Goal: Use online tool/utility: Utilize a website feature to perform a specific function

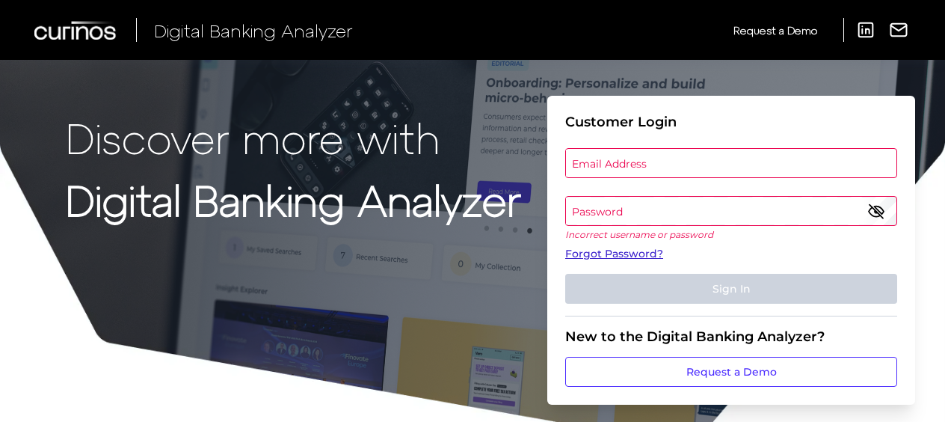
click at [639, 253] on link "Forgot Password?" at bounding box center [731, 254] width 332 height 16
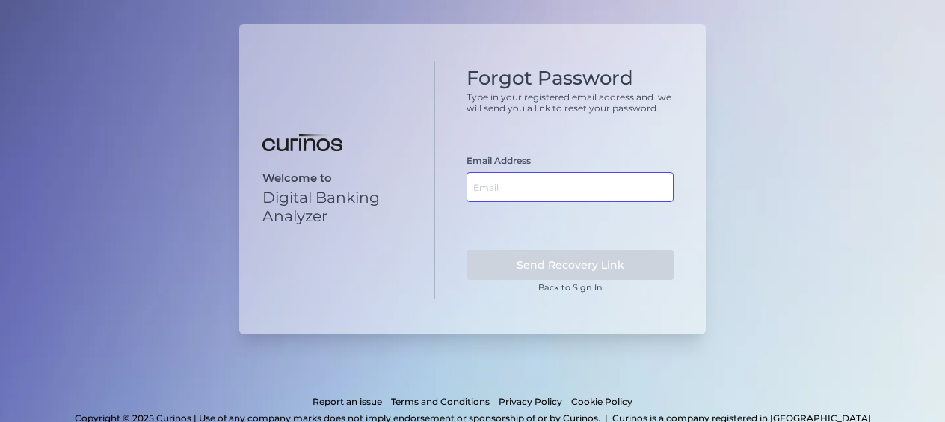
click at [539, 182] on input "text" at bounding box center [570, 187] width 207 height 30
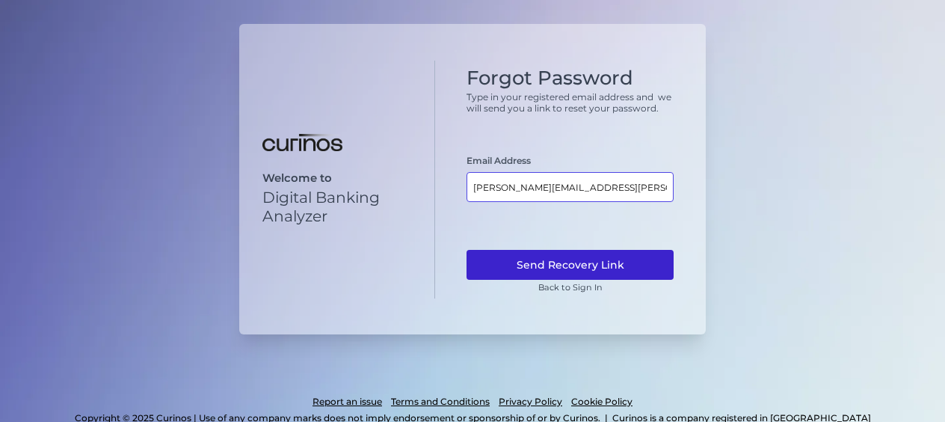
type input "adam.hill@curinos.com"
click at [579, 256] on button "Send Recovery Link" at bounding box center [570, 265] width 207 height 30
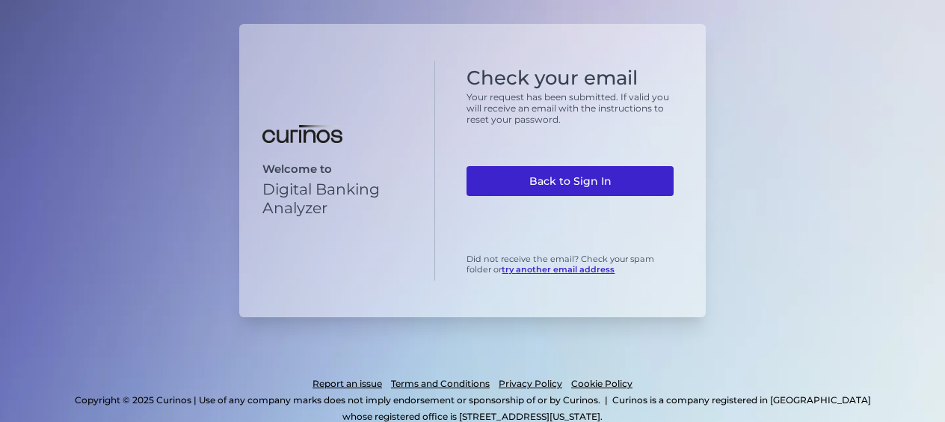
click at [600, 184] on link "Back to Sign In" at bounding box center [570, 181] width 207 height 30
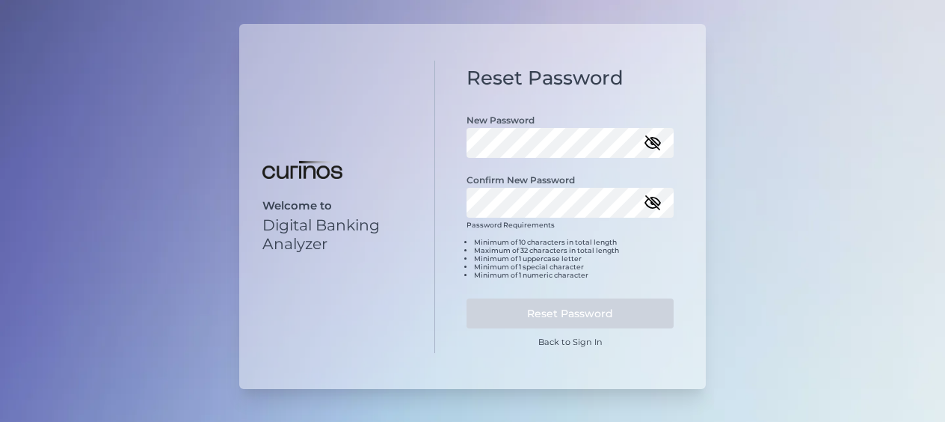
click at [659, 147] on icon "button" at bounding box center [653, 143] width 18 height 18
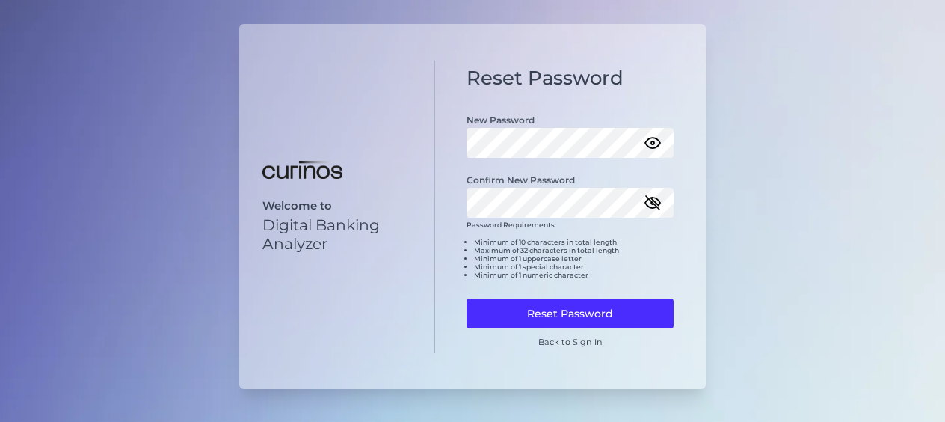
click at [656, 202] on icon "button" at bounding box center [653, 203] width 18 height 18
click at [654, 202] on icon "button" at bounding box center [652, 202] width 3 height 3
click at [655, 144] on icon "button" at bounding box center [653, 143] width 18 height 18
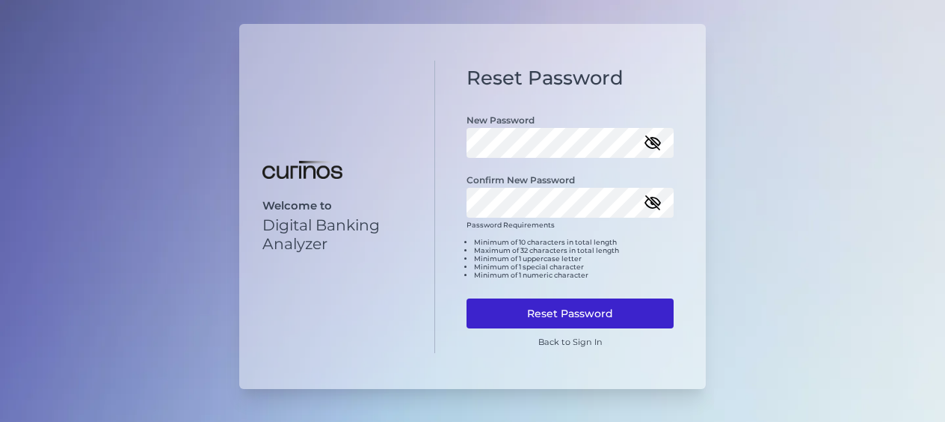
click at [594, 308] on button "Reset Password" at bounding box center [570, 313] width 207 height 30
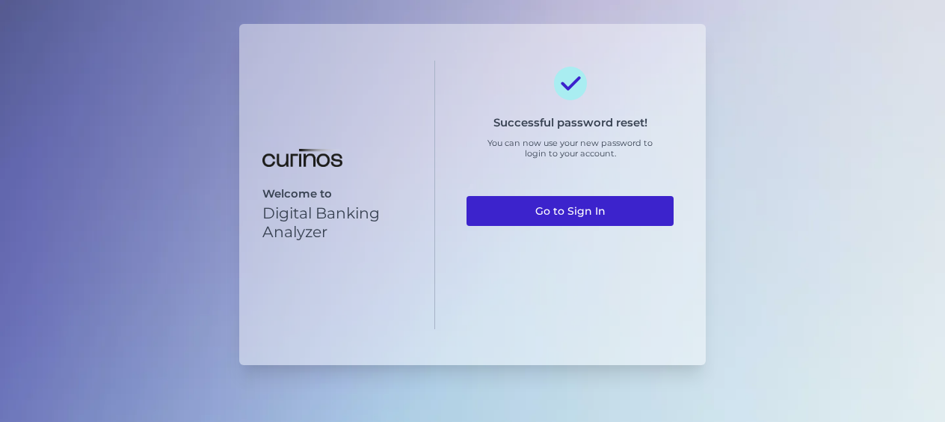
click at [595, 199] on link "Go to Sign In" at bounding box center [570, 211] width 207 height 30
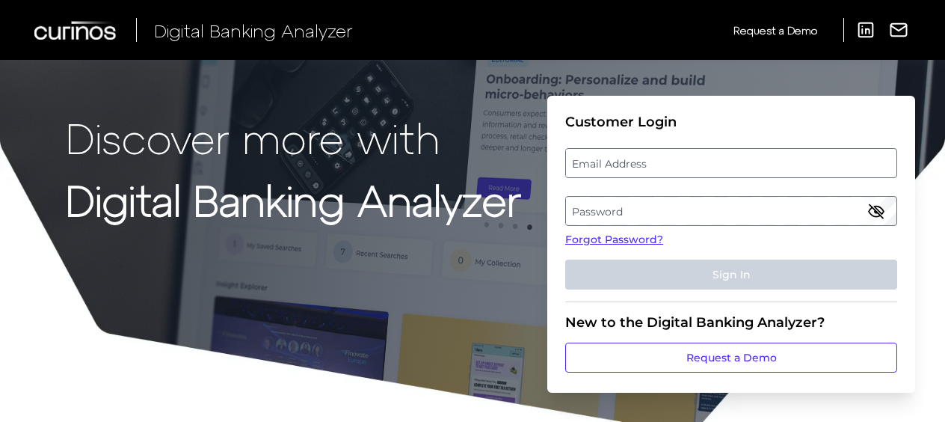
click at [612, 168] on label "Email Address" at bounding box center [731, 163] width 330 height 27
click at [612, 168] on input "email" at bounding box center [731, 163] width 332 height 30
type input "adam.hill@curinos.com"
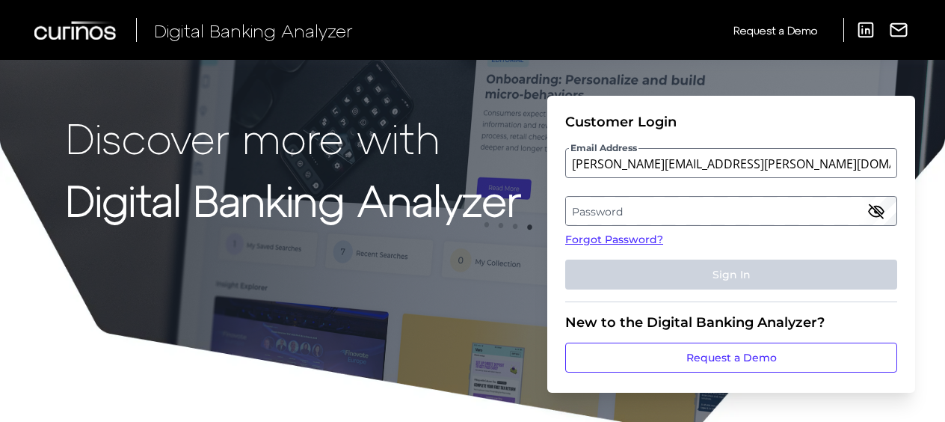
click at [615, 209] on label "Password" at bounding box center [731, 210] width 330 height 27
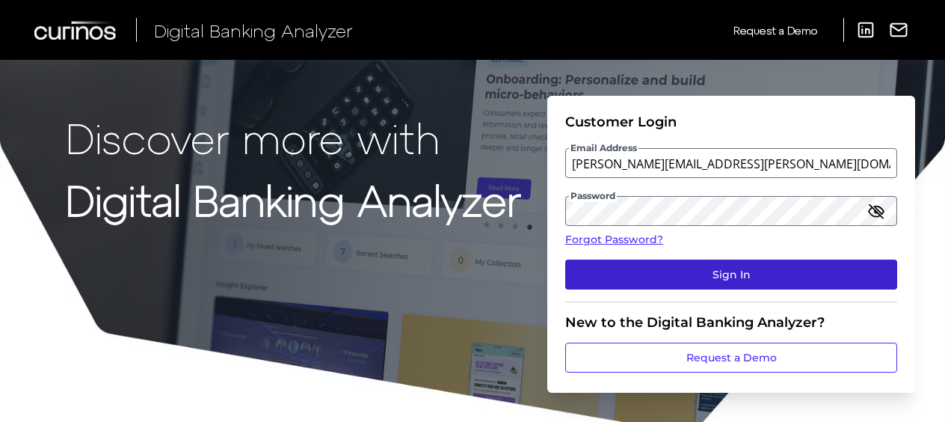
click at [750, 277] on button "Sign In" at bounding box center [731, 274] width 332 height 30
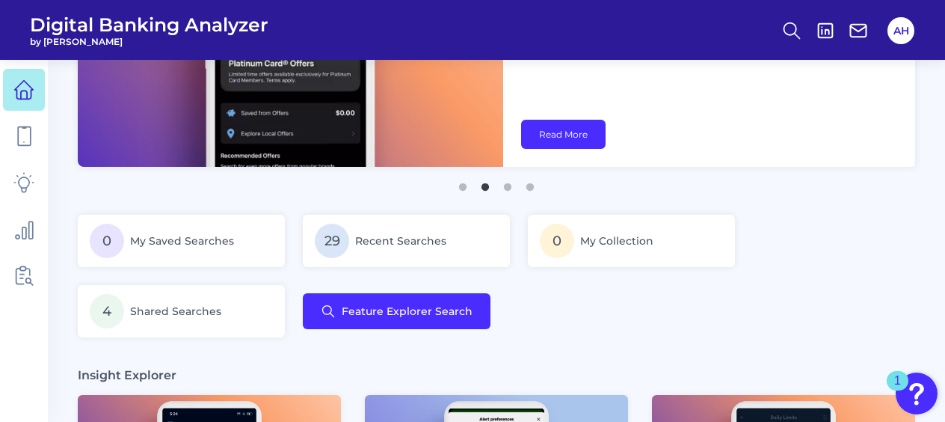
scroll to position [224, 0]
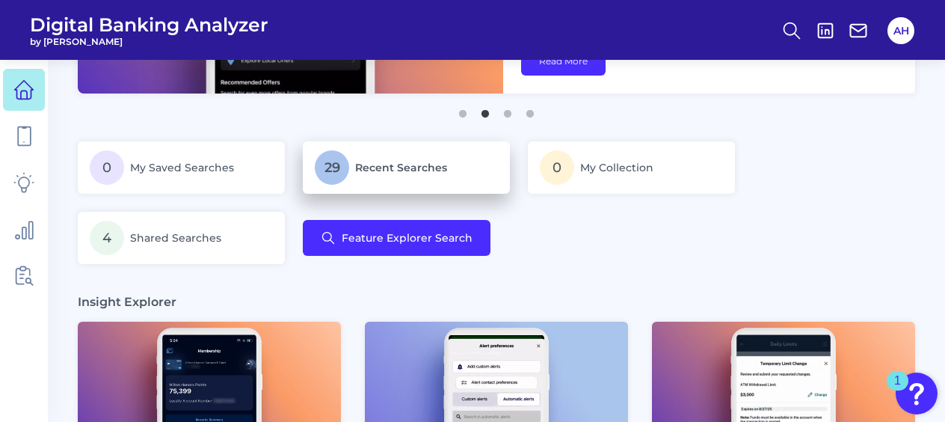
click at [419, 170] on span "Recent Searches" at bounding box center [401, 167] width 92 height 13
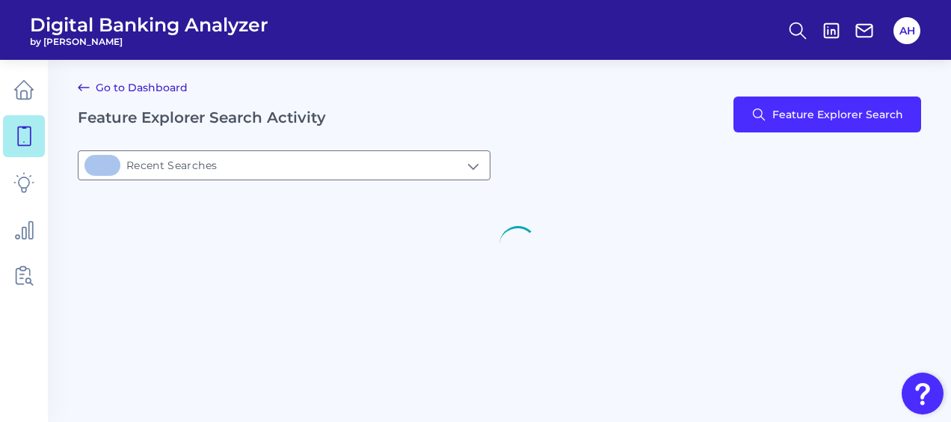
type input "29Recent Searches"
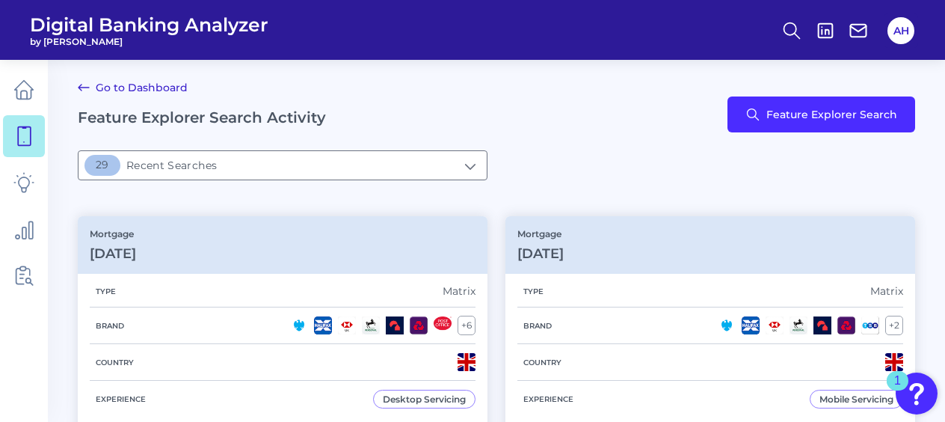
click at [120, 87] on link "Go to Dashboard" at bounding box center [133, 88] width 110 height 18
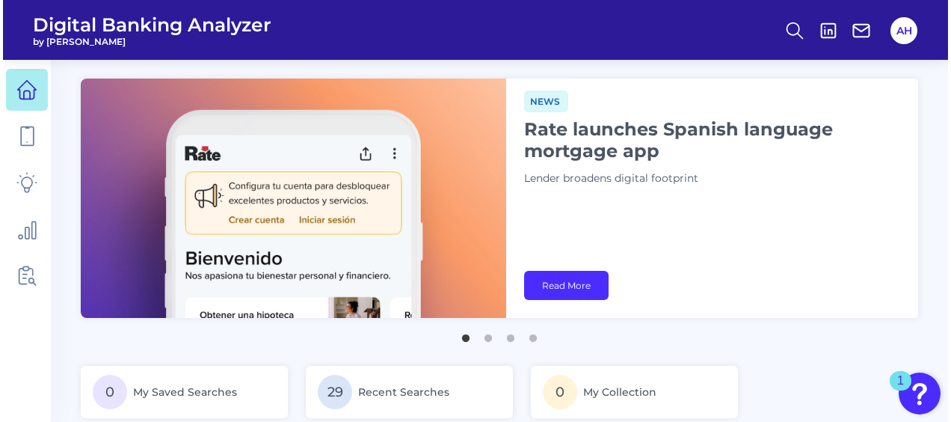
scroll to position [224, 0]
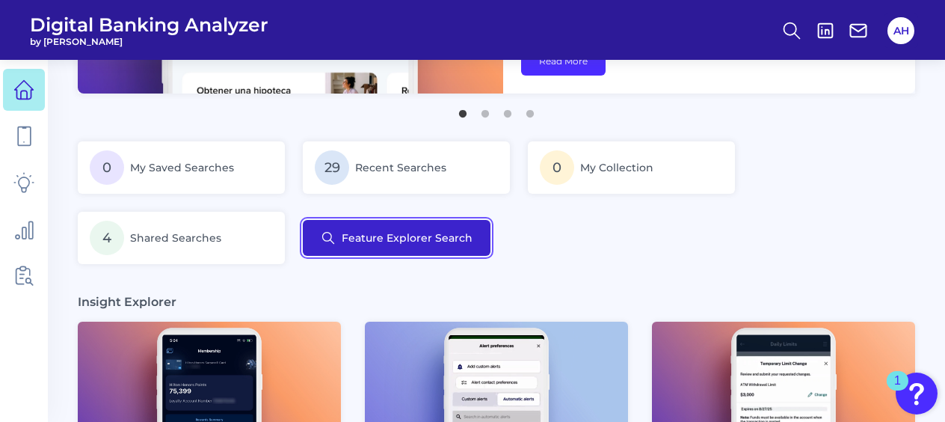
click at [402, 242] on button "Feature Explorer Search" at bounding box center [397, 238] width 188 height 36
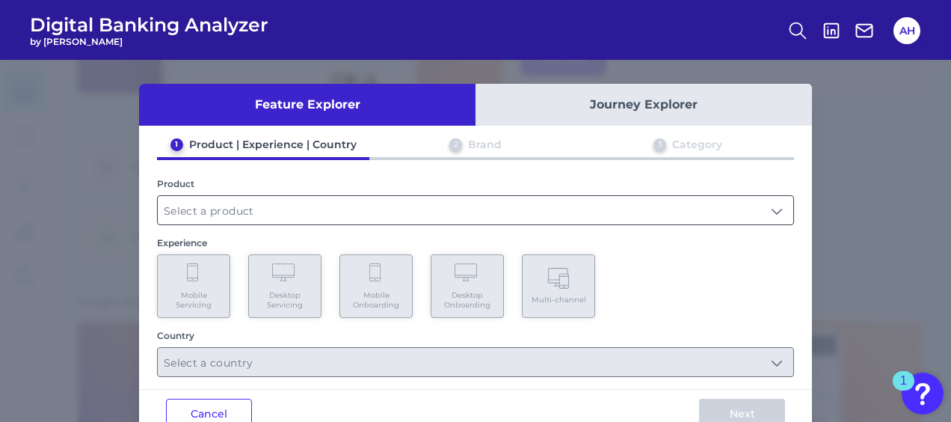
click at [470, 218] on input "text" at bounding box center [476, 210] width 636 height 28
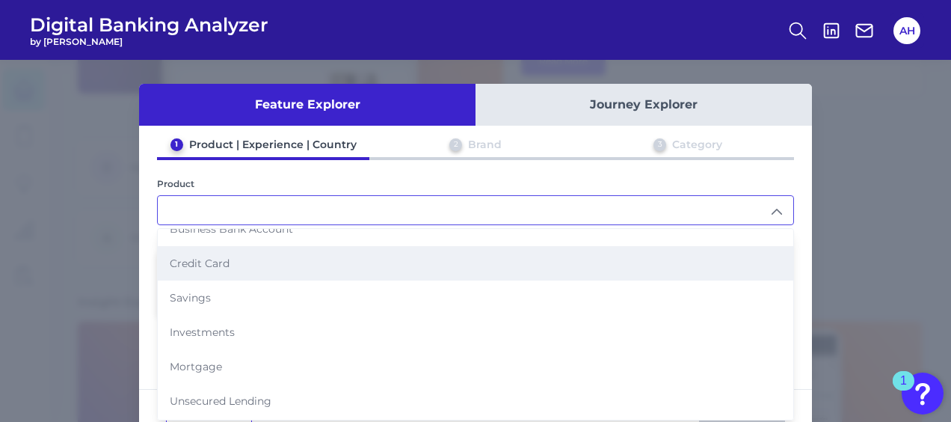
scroll to position [75, 0]
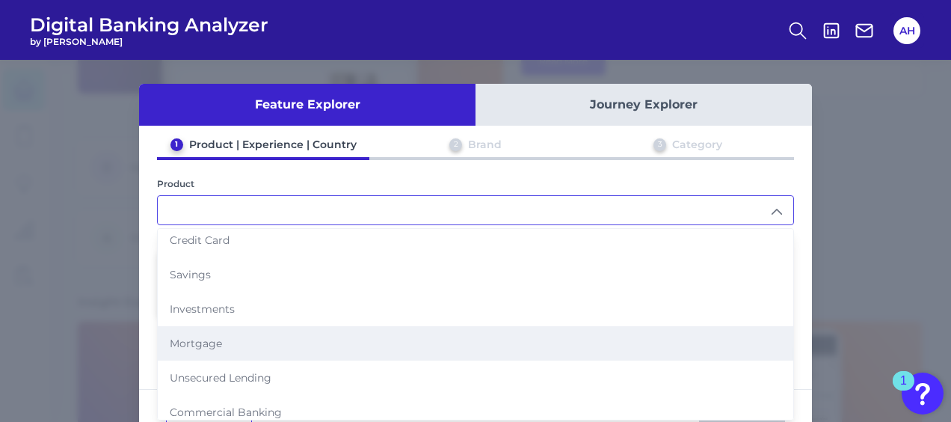
click at [248, 339] on li "Mortgage" at bounding box center [476, 343] width 636 height 34
type input "Mortgage"
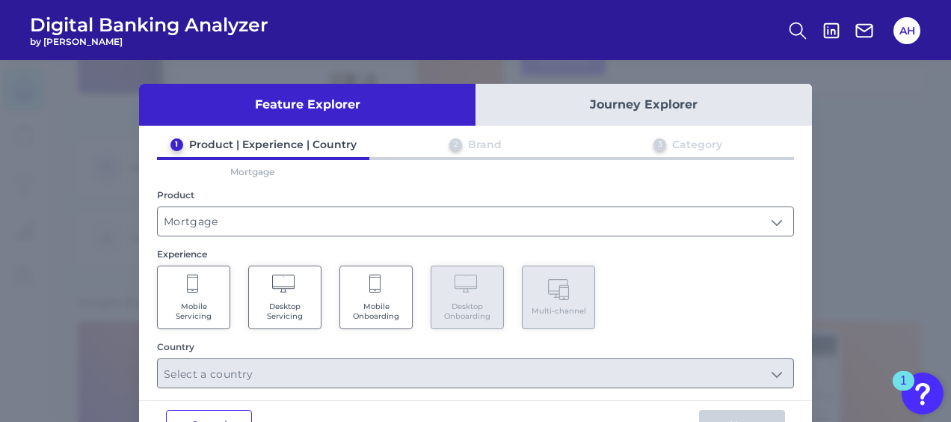
click at [206, 304] on span "Mobile Servicing" at bounding box center [193, 310] width 57 height 19
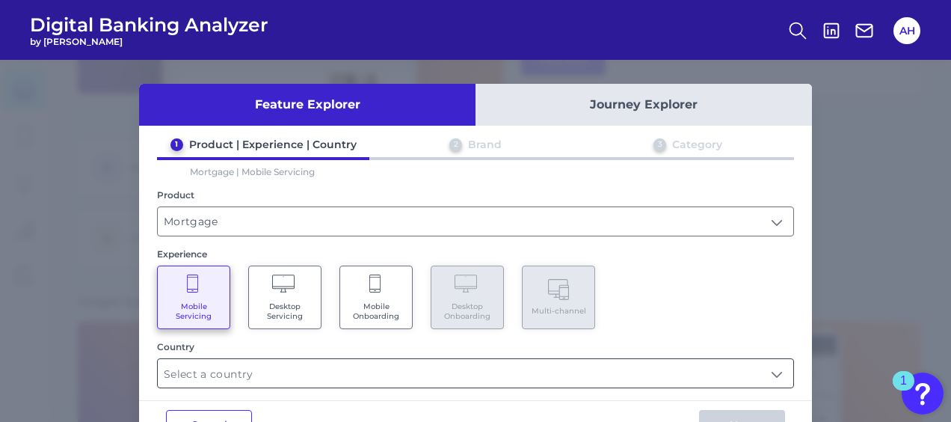
click at [327, 374] on input "text" at bounding box center [476, 373] width 636 height 28
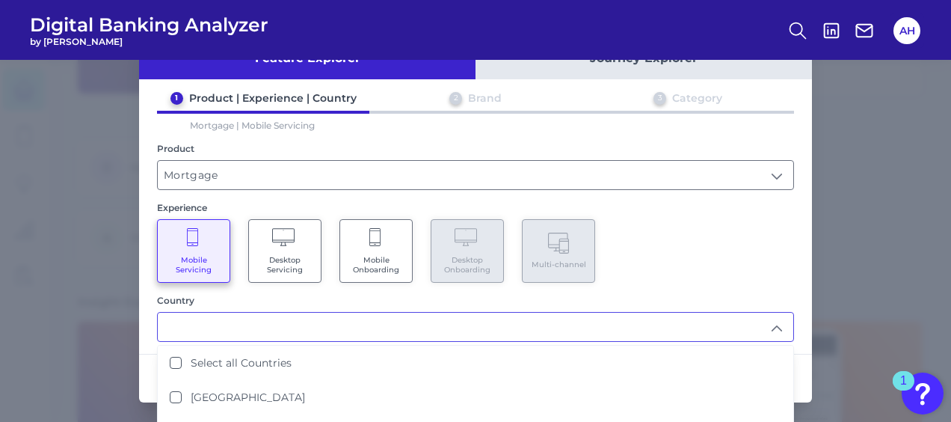
scroll to position [69, 0]
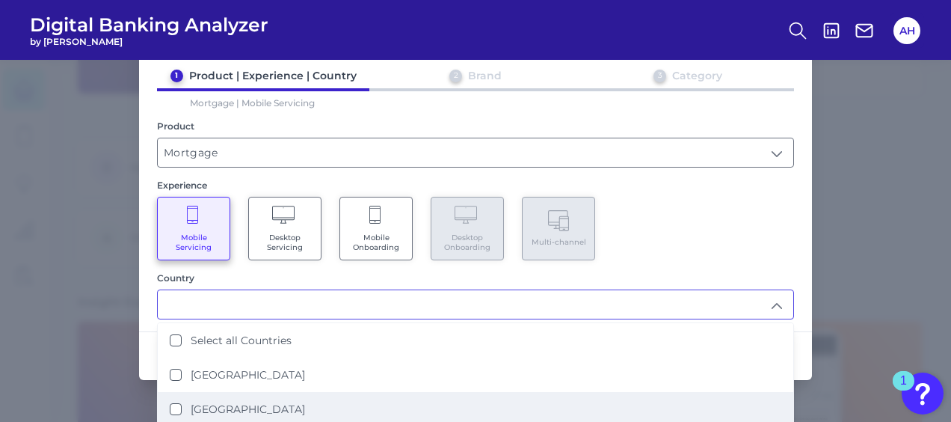
click at [207, 407] on label "United Kingdom" at bounding box center [248, 408] width 114 height 13
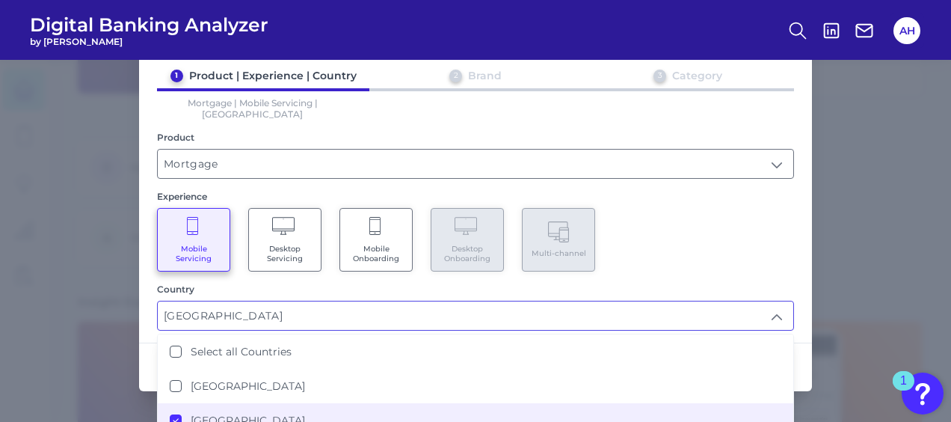
type input "United Kingdom"
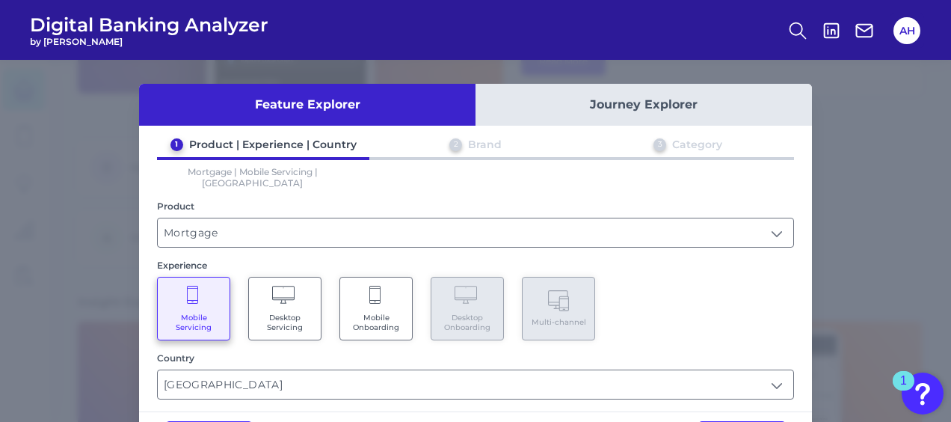
scroll to position [47, 0]
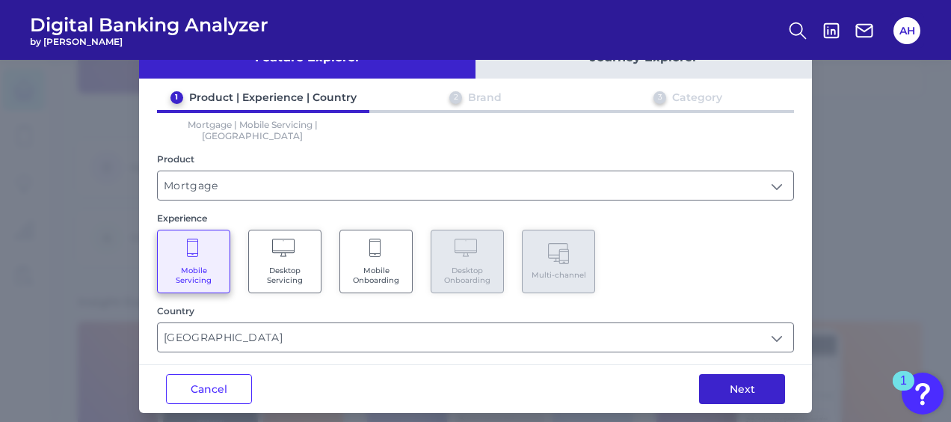
click at [740, 374] on button "Next" at bounding box center [742, 389] width 86 height 30
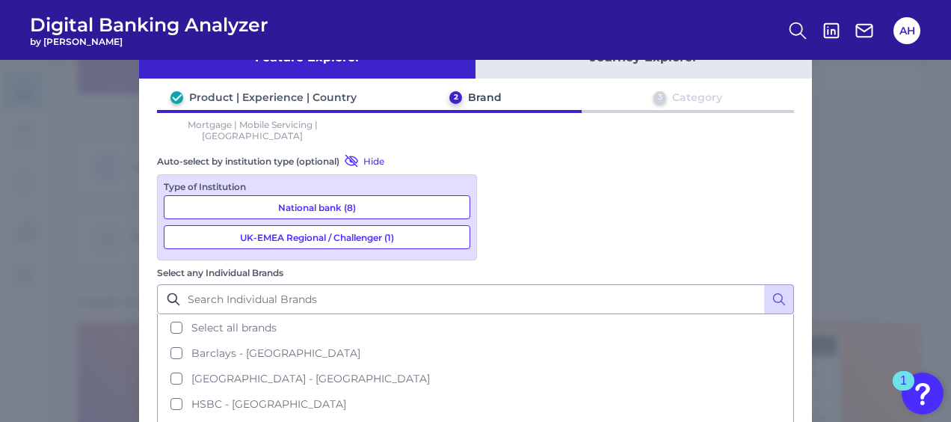
scroll to position [0, 0]
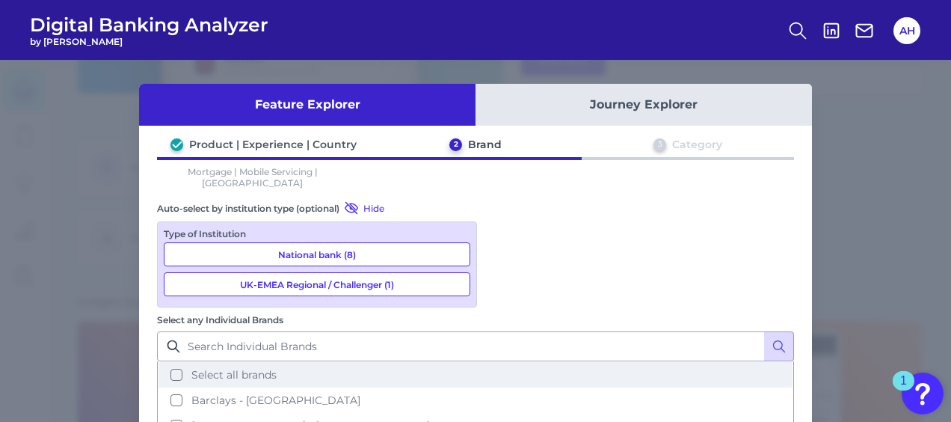
click at [495, 362] on button "Select all brands" at bounding box center [476, 374] width 634 height 25
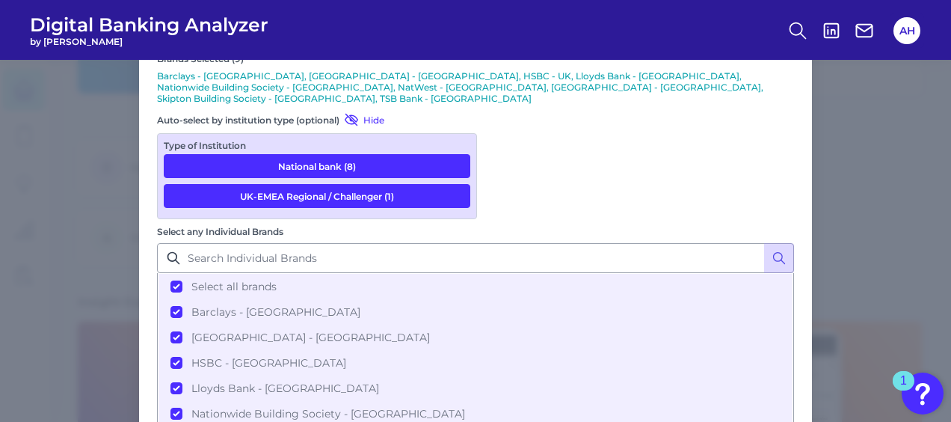
scroll to position [167, 0]
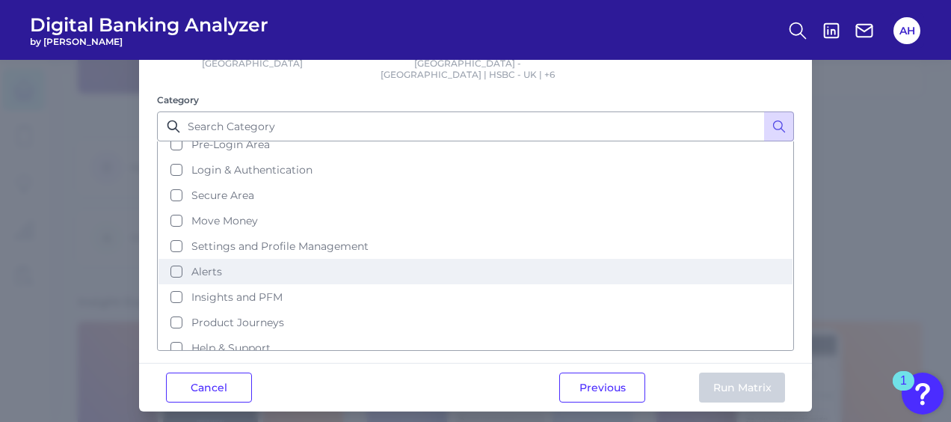
scroll to position [0, 0]
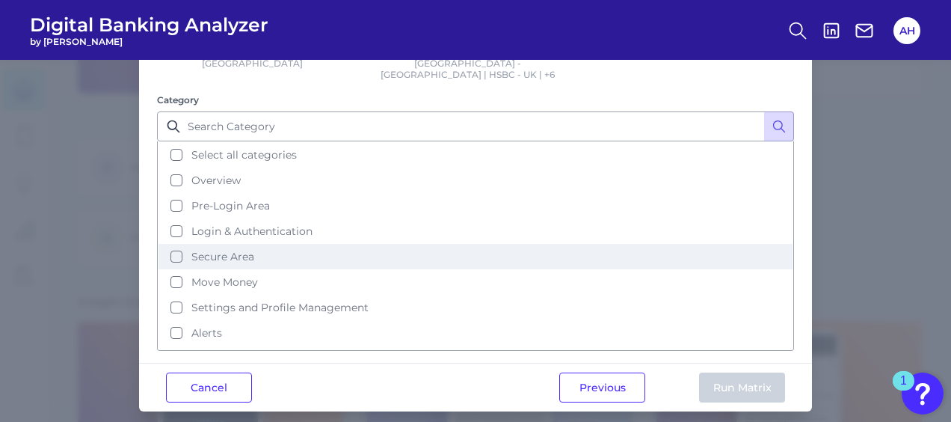
click at [176, 244] on button "Secure Area" at bounding box center [476, 256] width 634 height 25
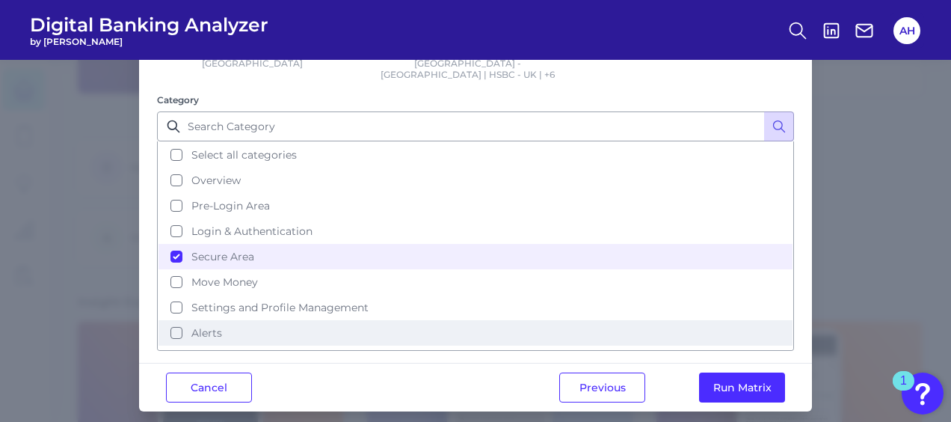
scroll to position [61, 0]
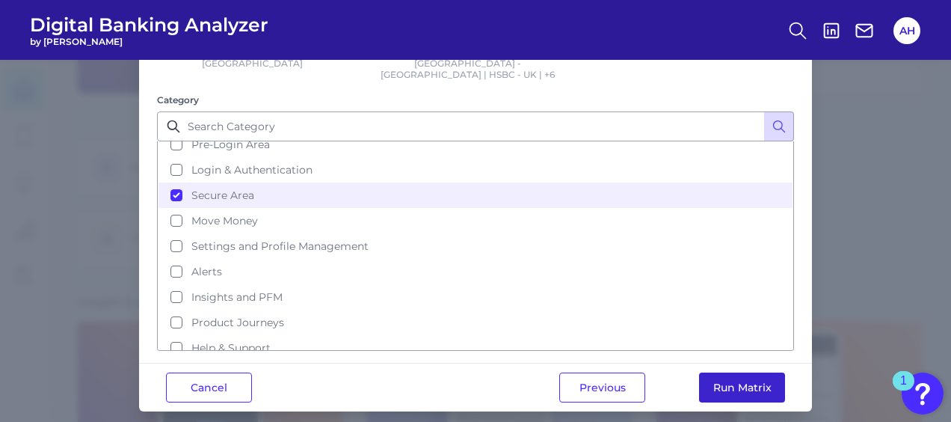
click at [737, 373] on button "Run Matrix" at bounding box center [742, 387] width 86 height 30
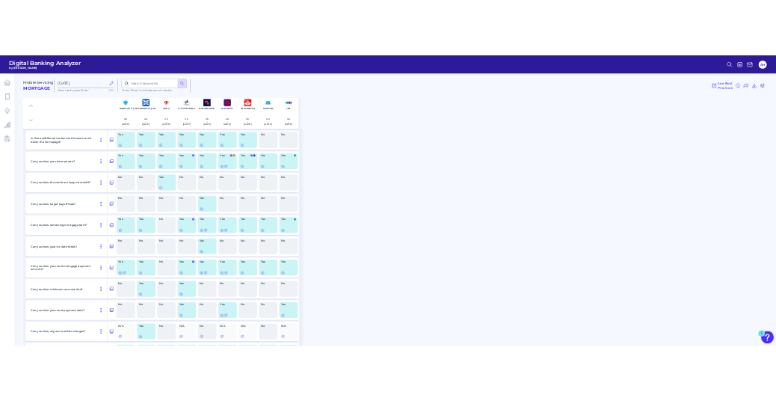
scroll to position [374, 0]
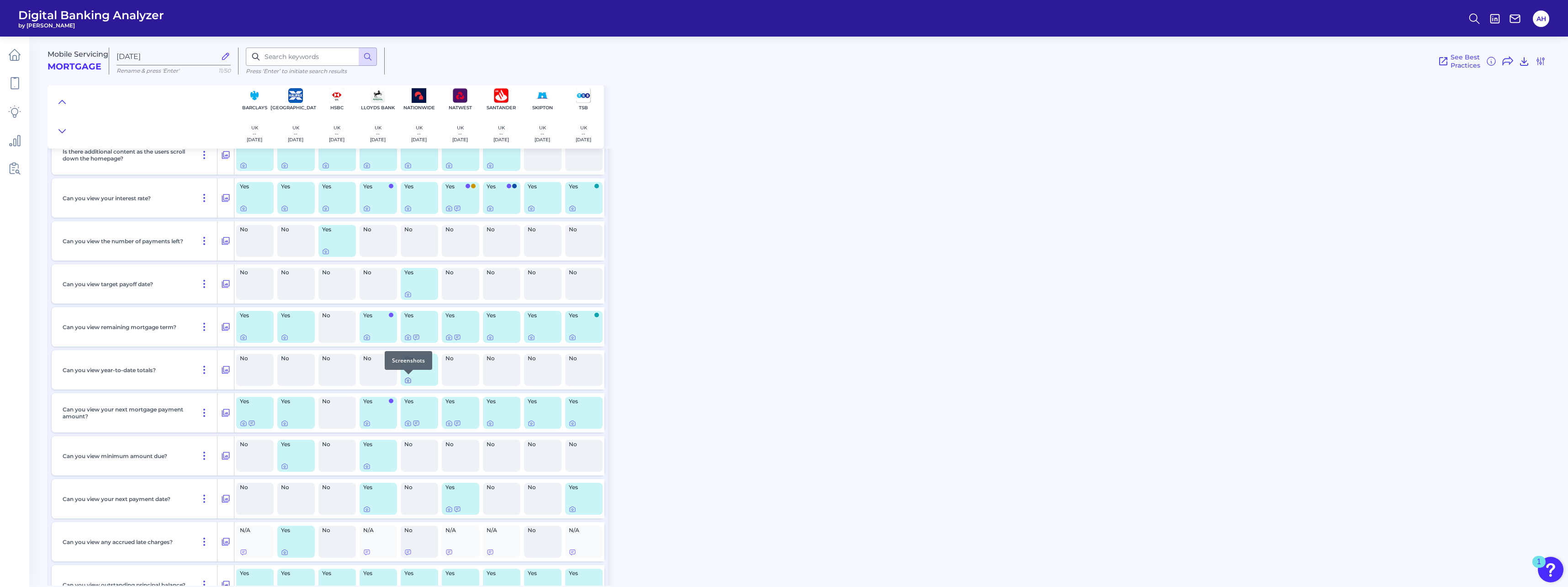
click at [410, 257] on icon at bounding box center [408, 380] width 7 height 7
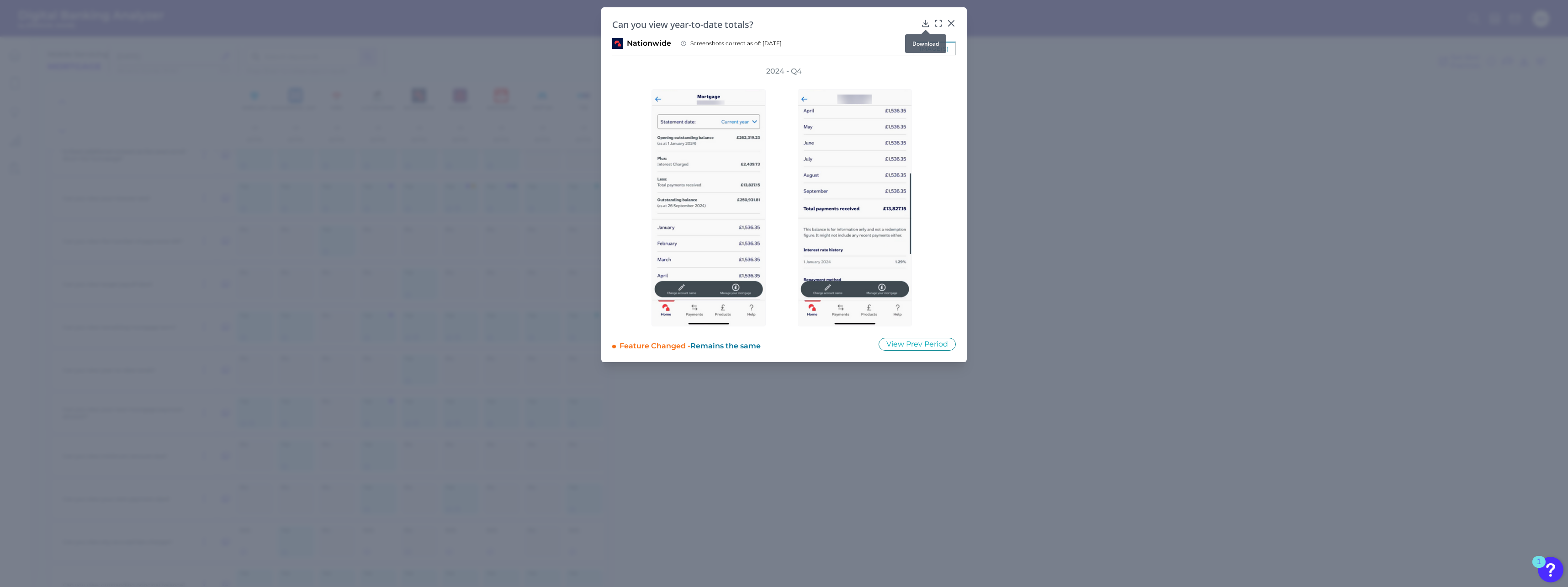
click at [581, 27] on div at bounding box center [925, 29] width 9 height 9
click at [581, 23] on icon at bounding box center [925, 23] width 9 height 9
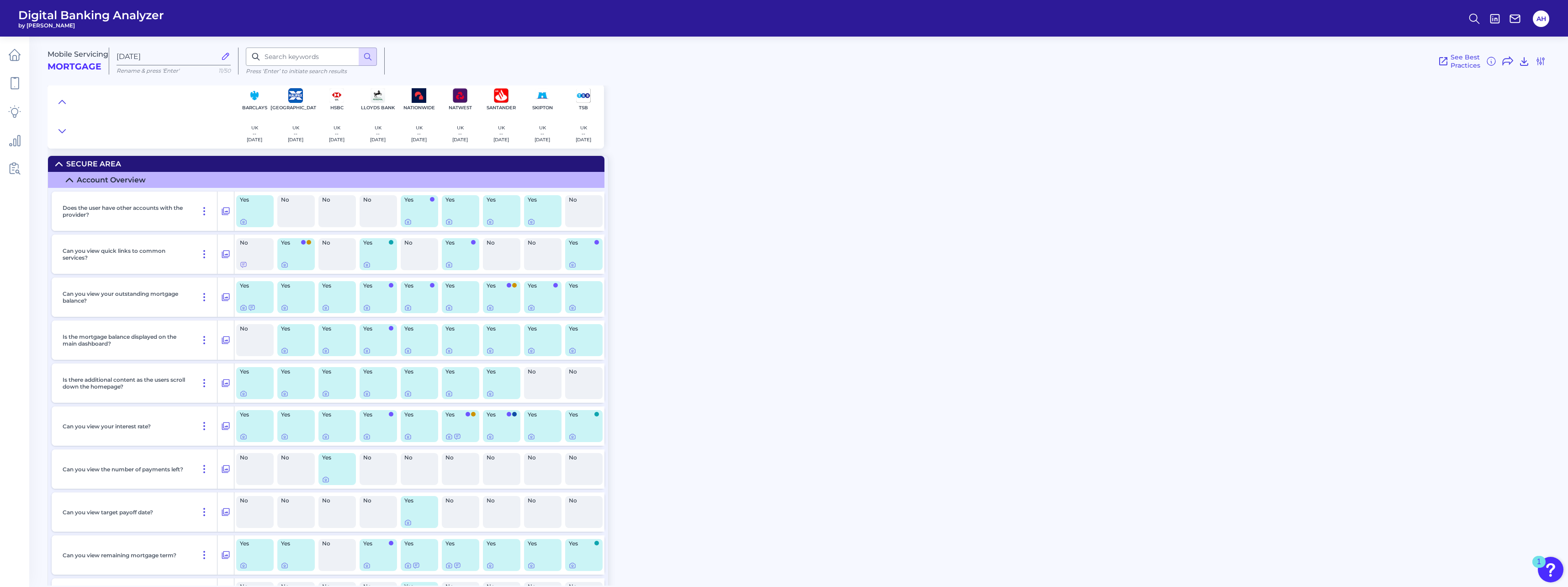
scroll to position [0, 0]
click at [17, 58] on icon at bounding box center [14, 54] width 13 height 13
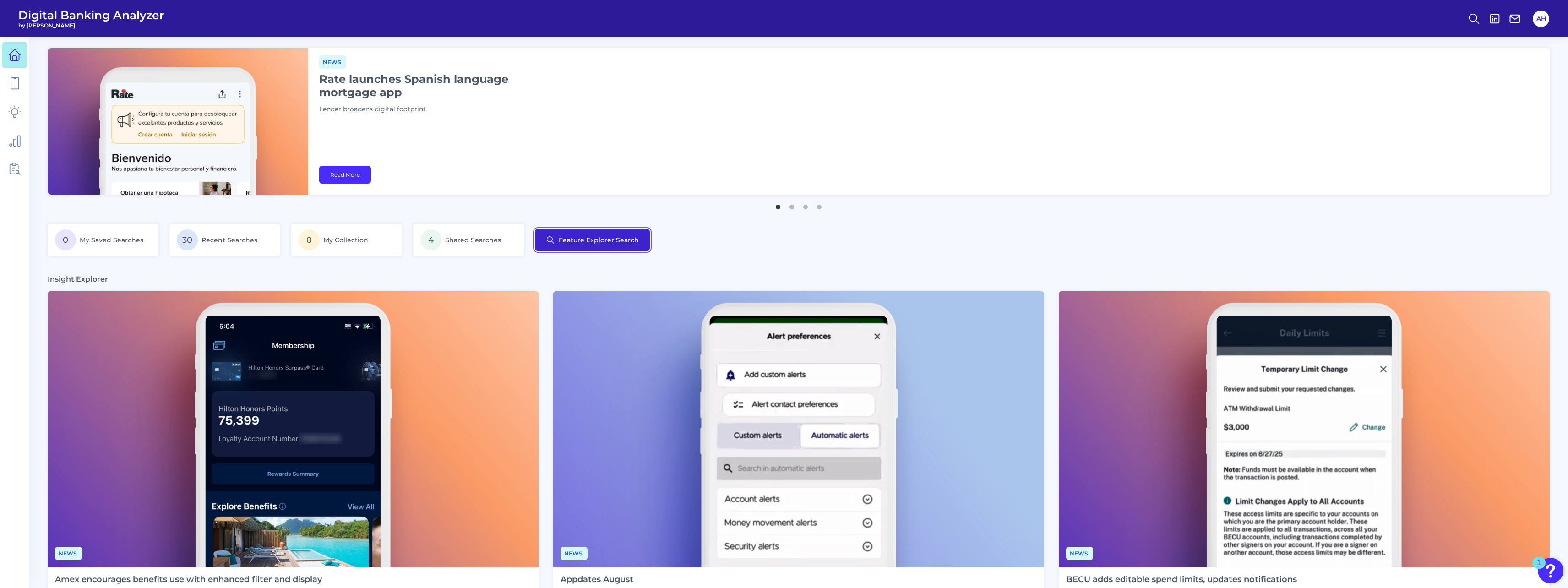
click at [573, 238] on button "Feature Explorer Search" at bounding box center [592, 240] width 115 height 22
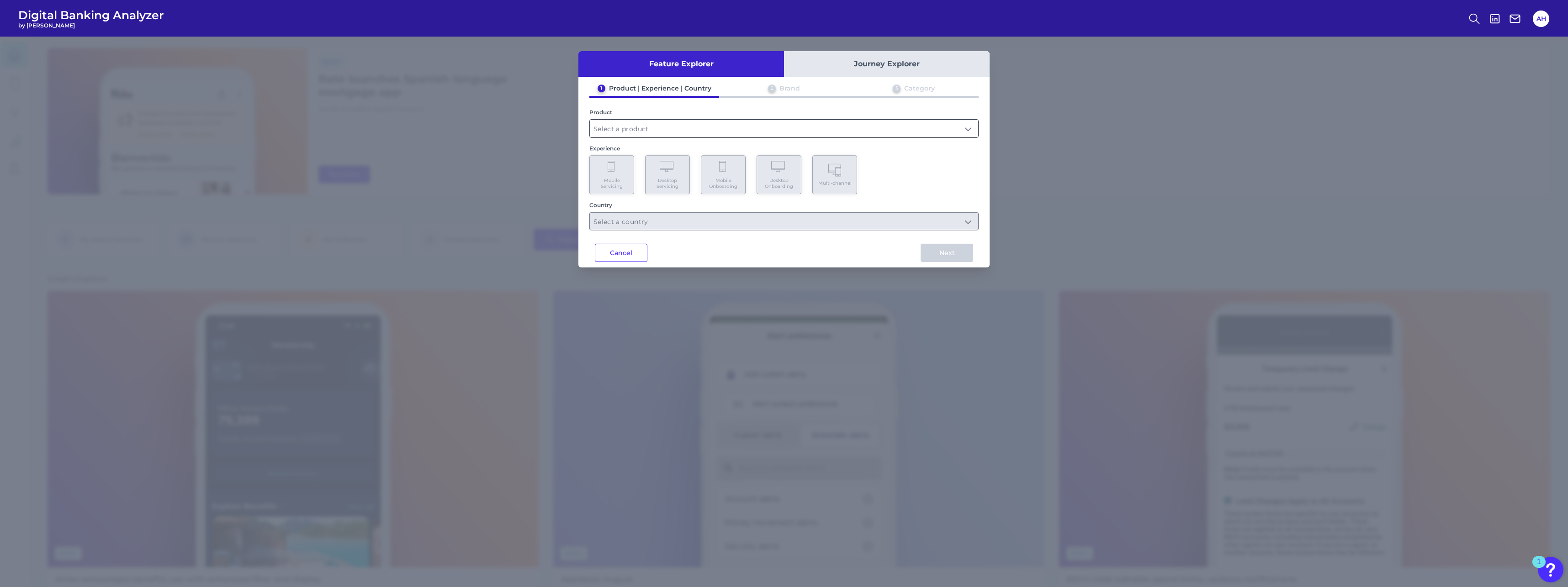
click at [581, 130] on input "text" at bounding box center [784, 128] width 389 height 17
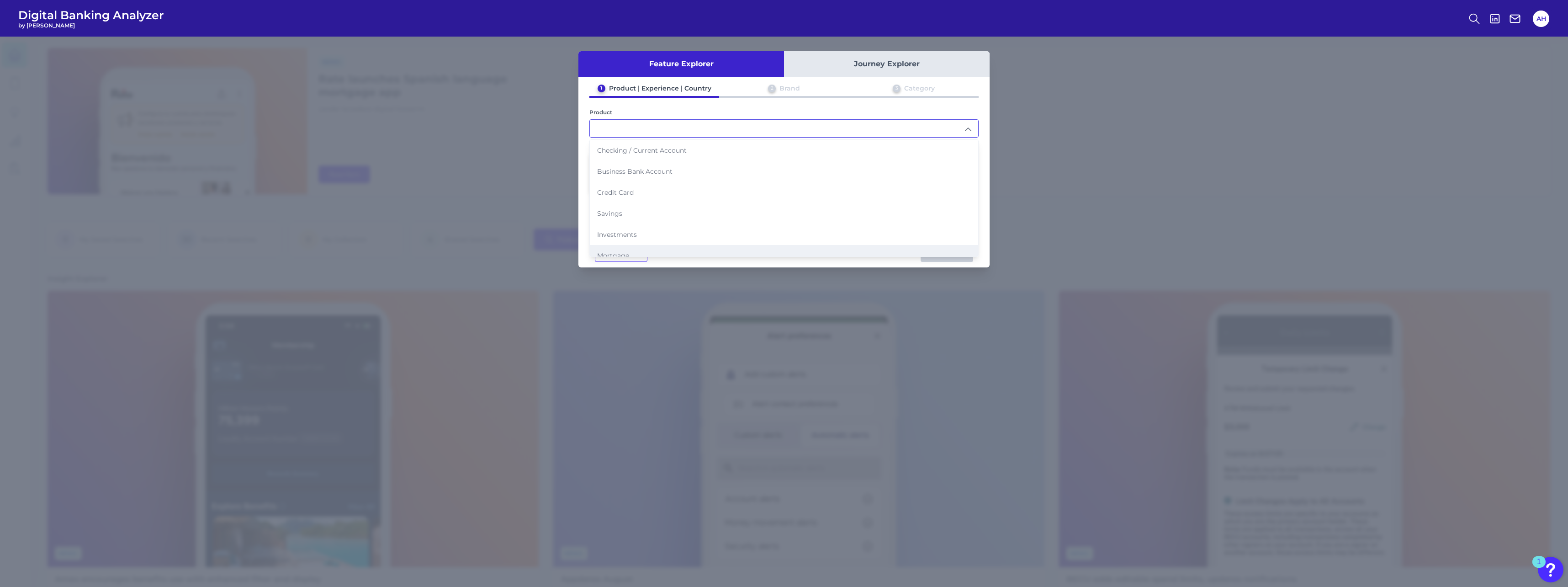
click at [581, 252] on li "Mortgage" at bounding box center [784, 256] width 389 height 21
type input "Mortgage"
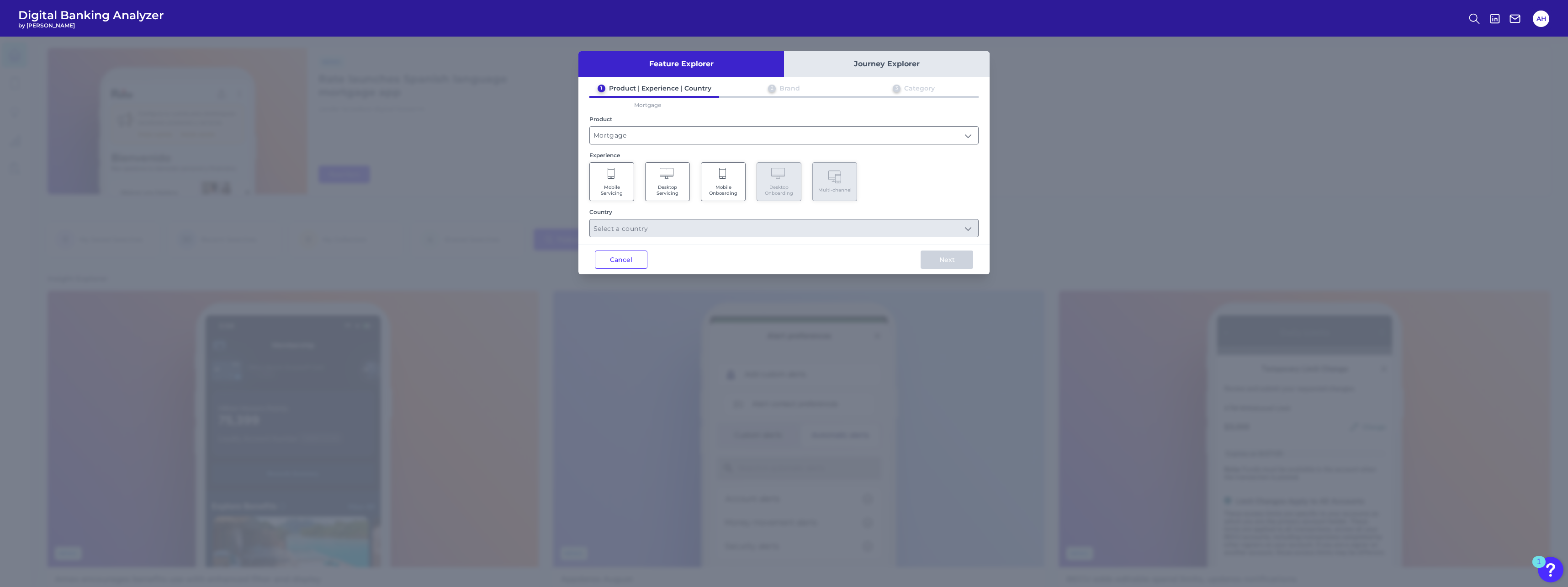
click at [581, 185] on span "Mobile Servicing" at bounding box center [612, 190] width 35 height 12
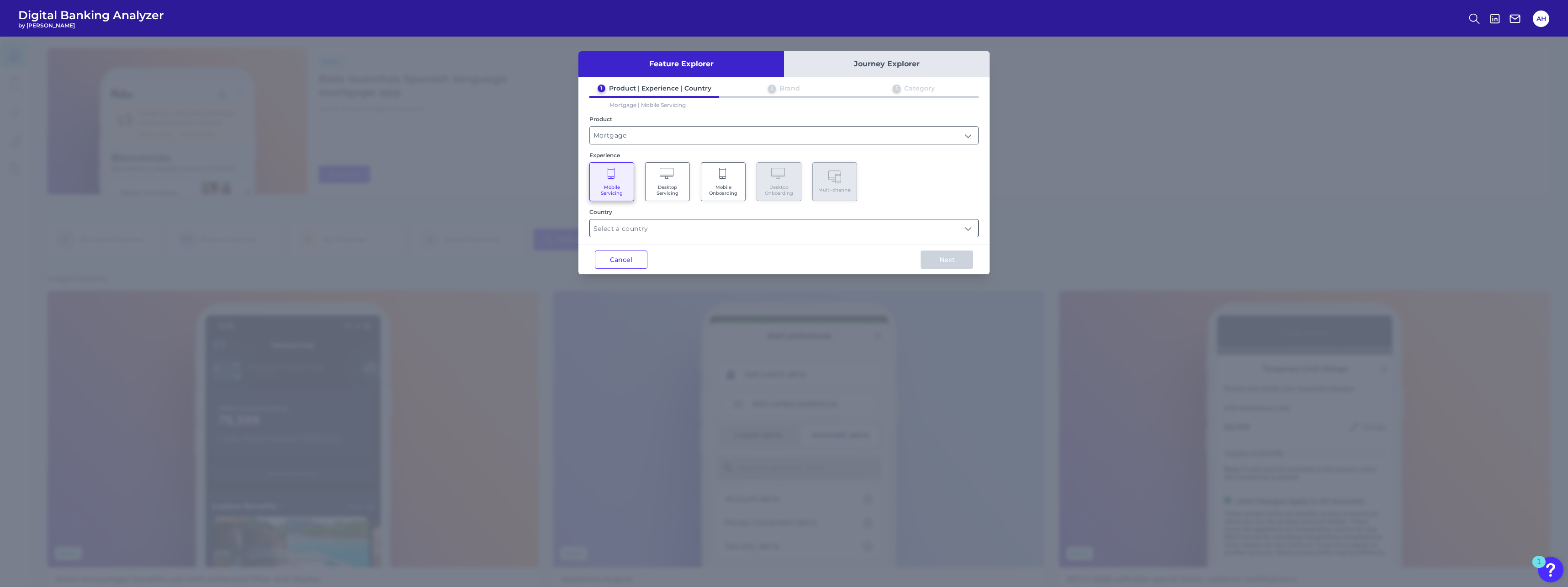
click at [581, 227] on input "text" at bounding box center [784, 228] width 389 height 17
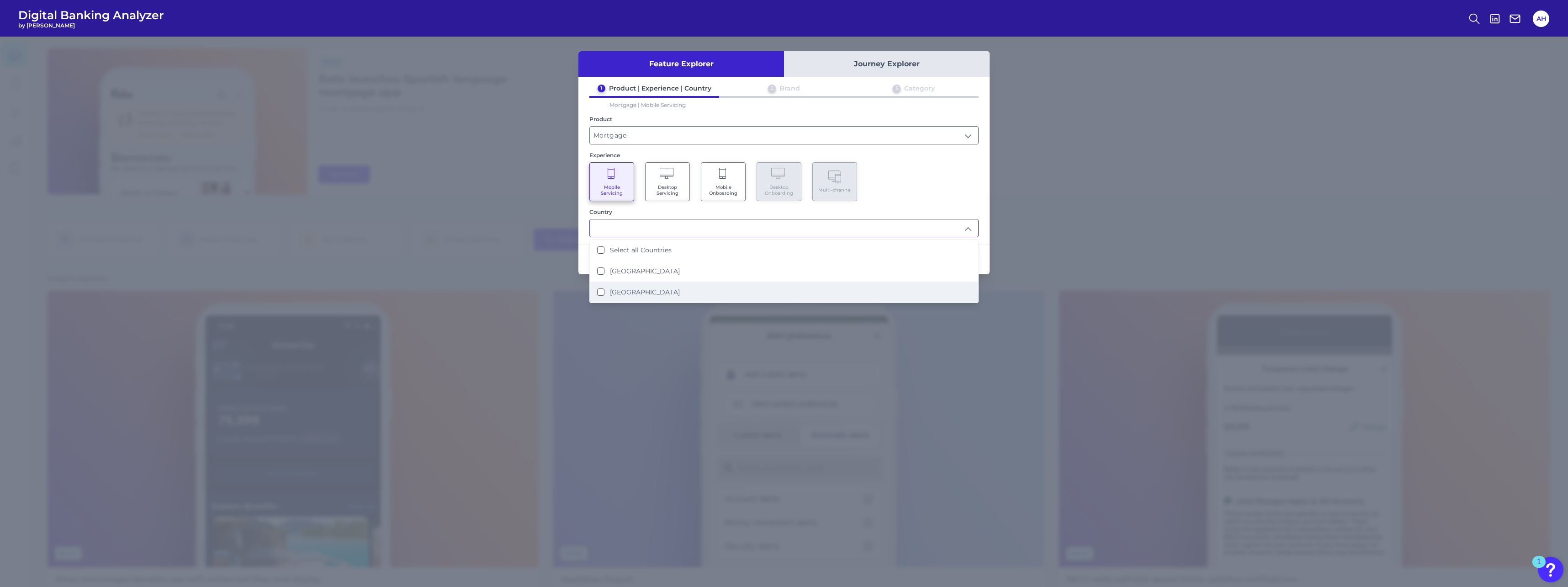
click at [581, 257] on li "United Kingdom" at bounding box center [784, 292] width 389 height 21
type input "United Kingdom"
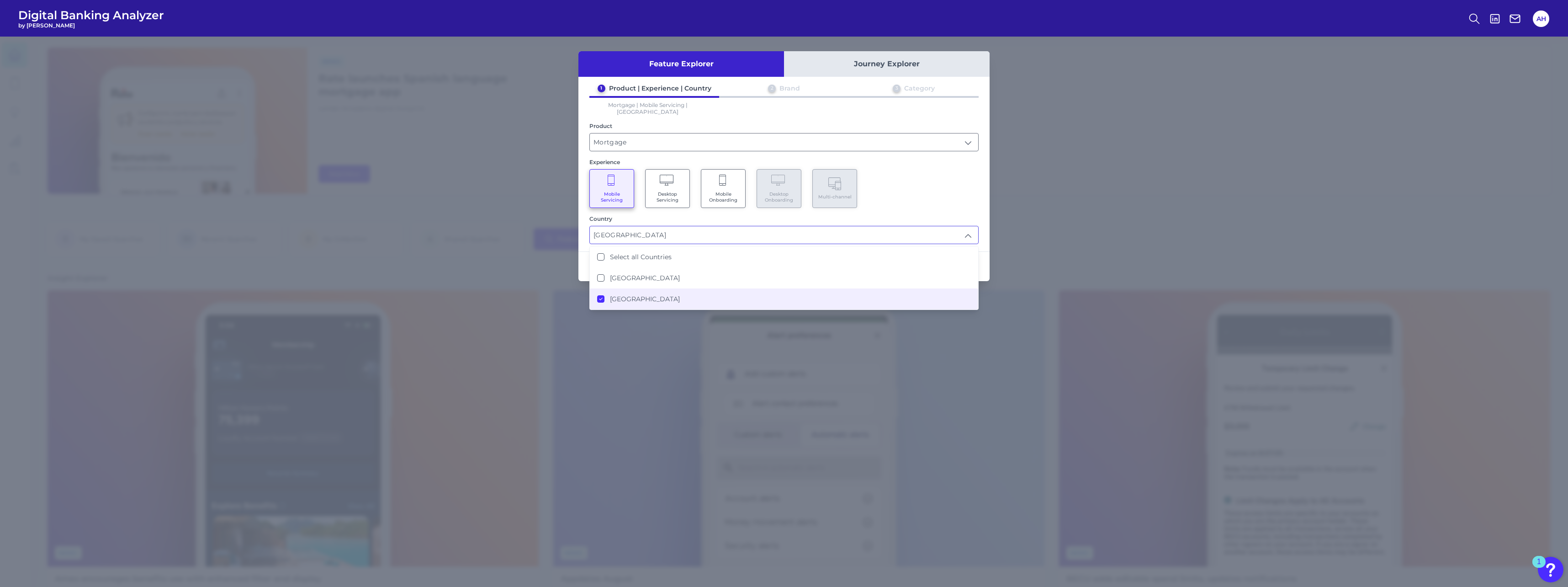
click at [581, 216] on div "Feature Explorer Journey Explorer 1 Product | Experience | Country 2 Brand 3 Ca…" at bounding box center [784, 312] width 1568 height 550
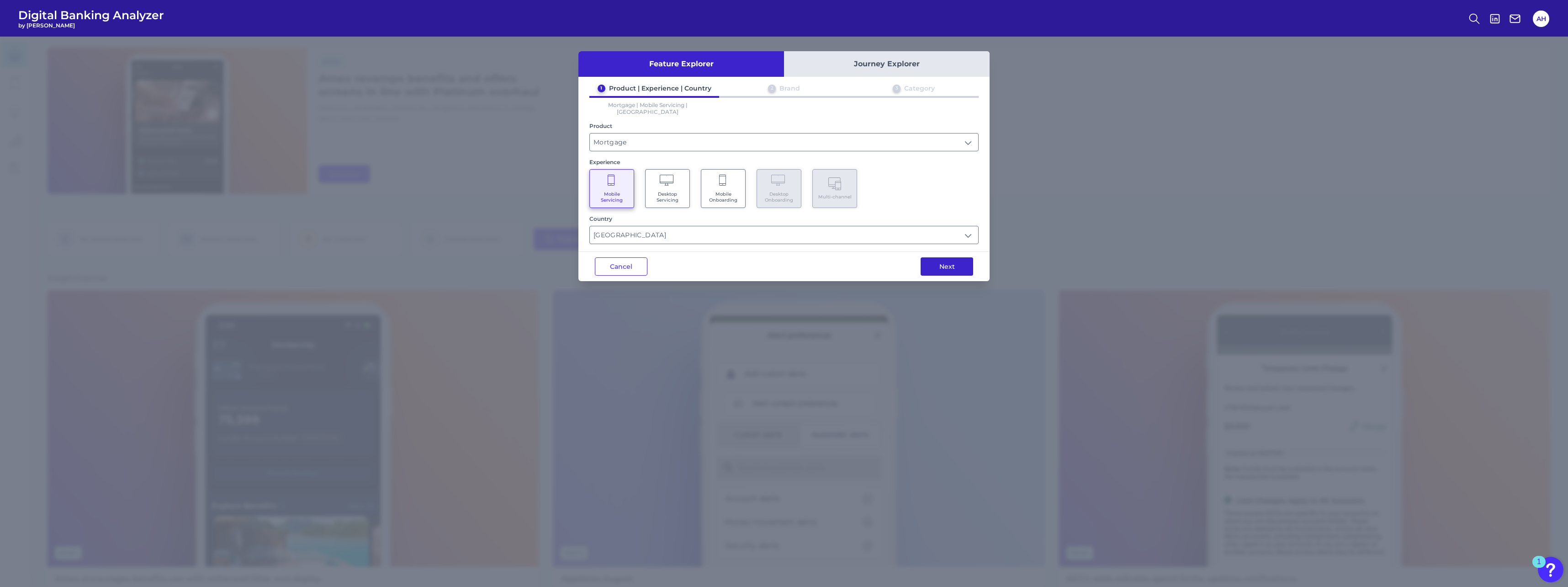
click at [581, 257] on button "Next" at bounding box center [947, 267] width 53 height 18
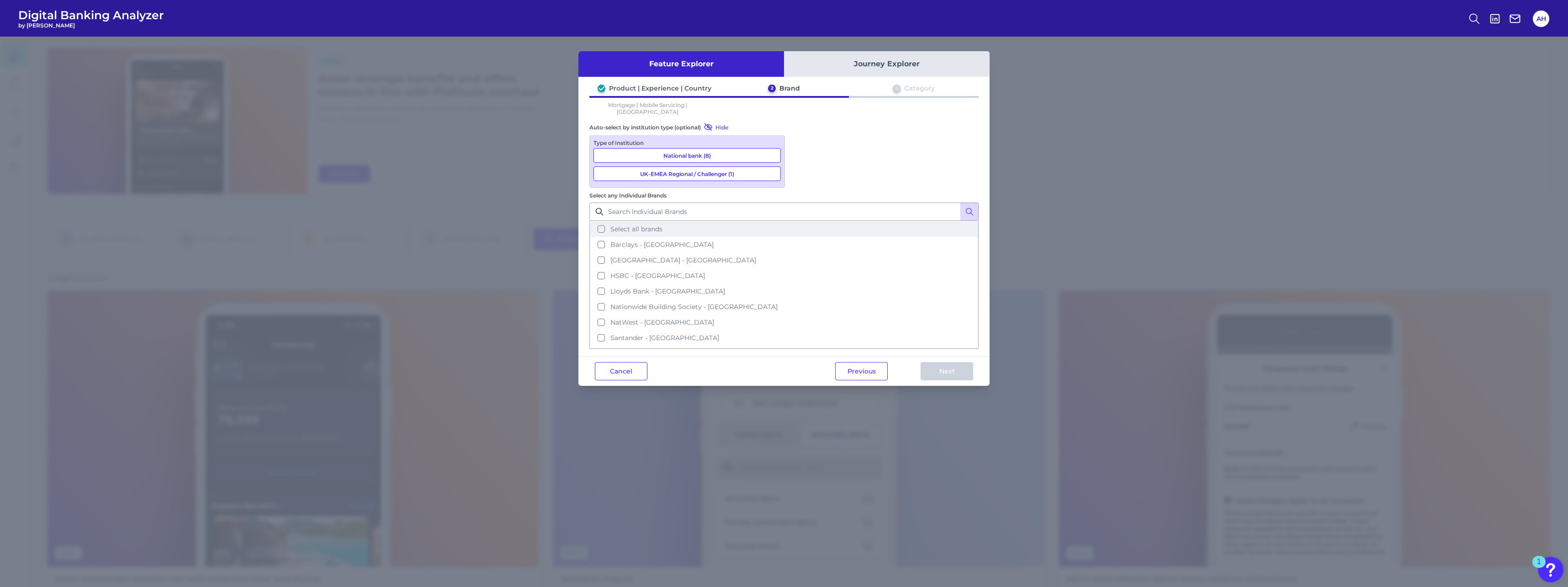
click at [581, 221] on button "Select all brands" at bounding box center [784, 229] width 387 height 15
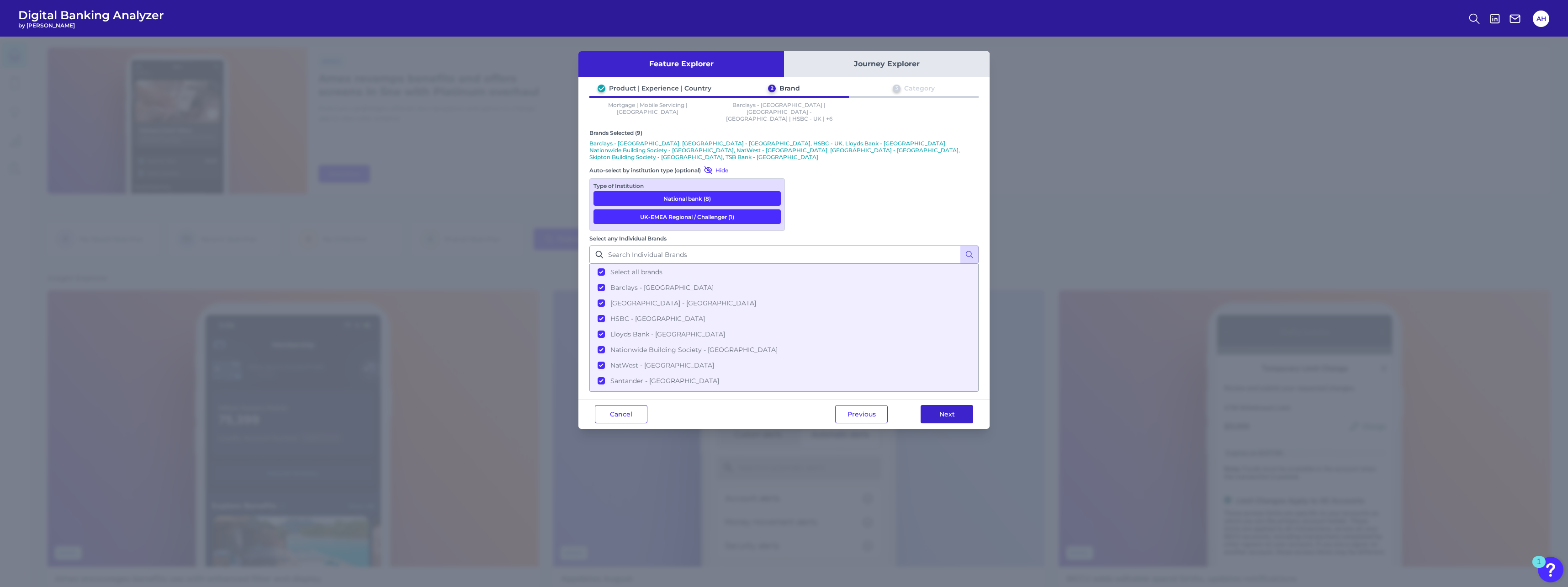
click at [581, 257] on button "Next" at bounding box center [947, 414] width 53 height 18
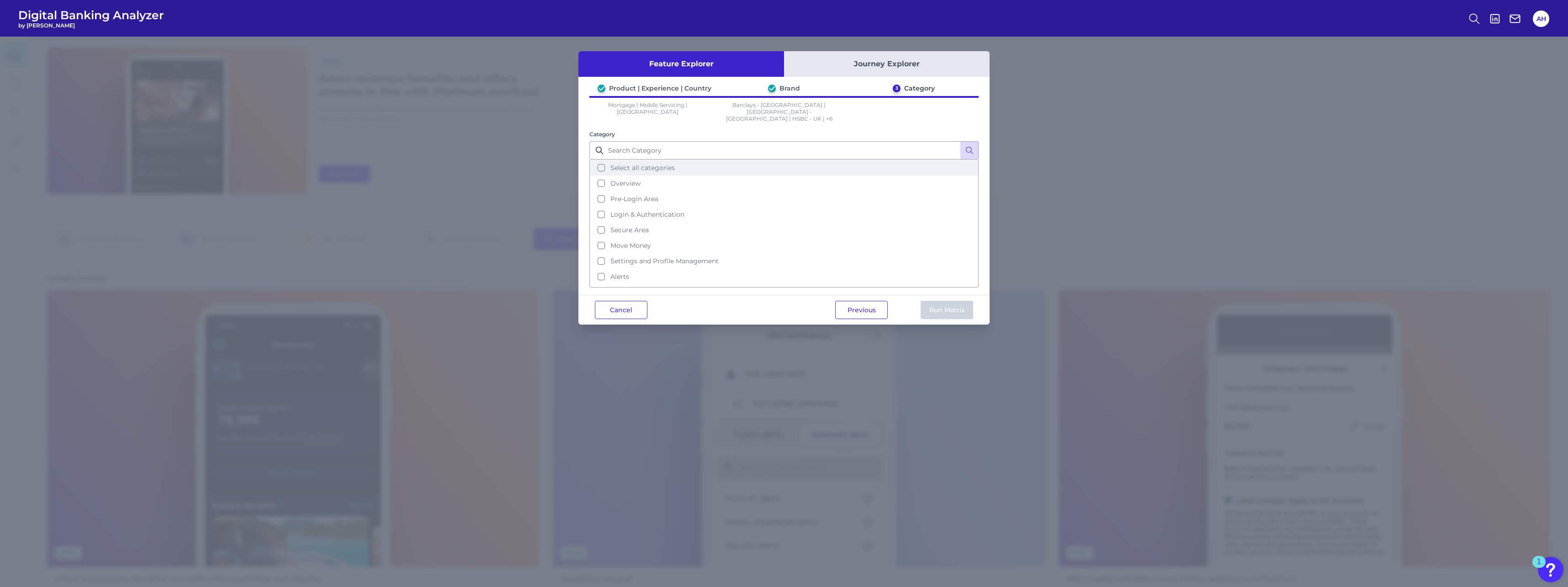
click at [581, 161] on button "Select all categories" at bounding box center [784, 168] width 387 height 15
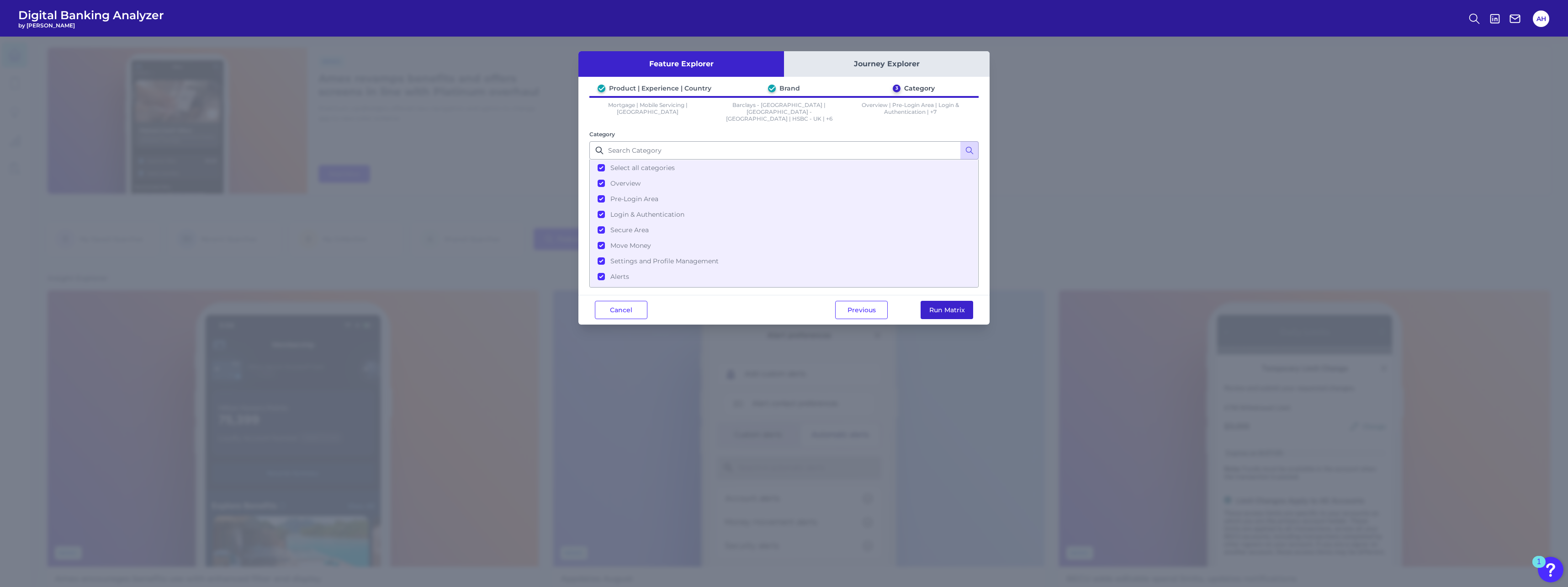
click at [581, 257] on button "Run Matrix" at bounding box center [947, 310] width 53 height 18
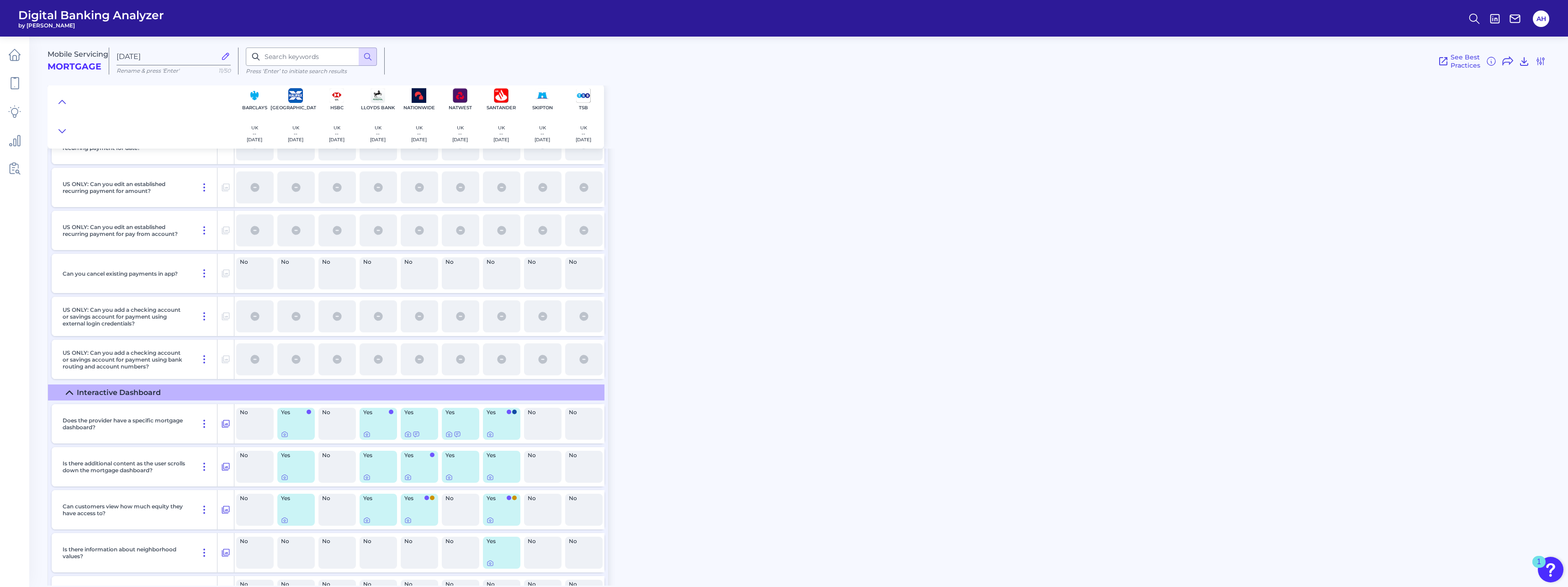
scroll to position [4480, 0]
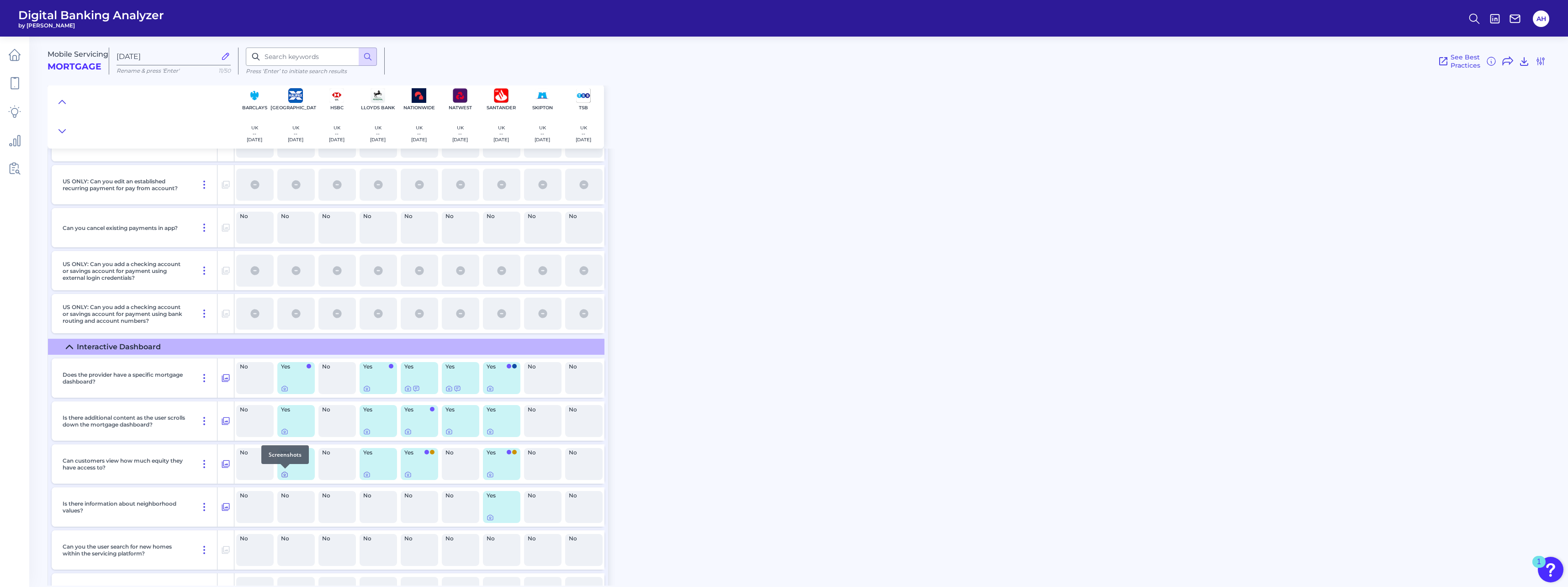
click at [287, 257] on icon at bounding box center [285, 474] width 7 height 7
click at [491, 257] on icon at bounding box center [490, 474] width 2 height 2
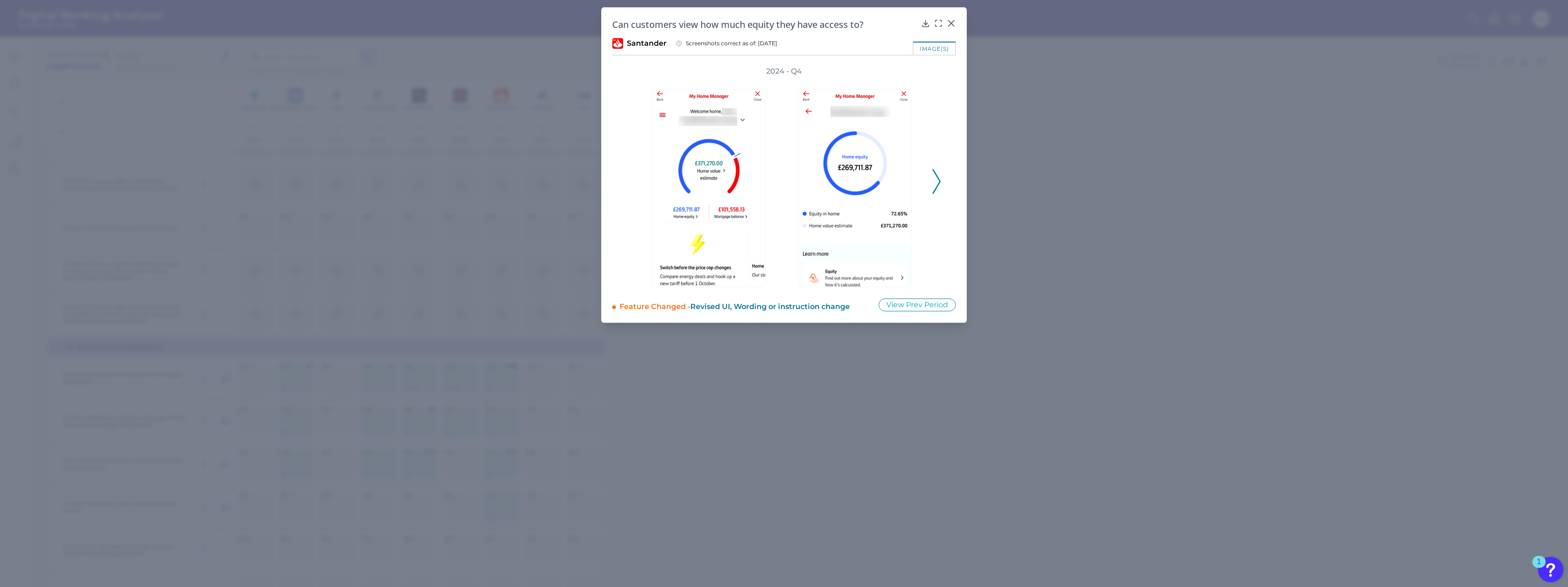
click at [581, 180] on icon at bounding box center [936, 182] width 8 height 24
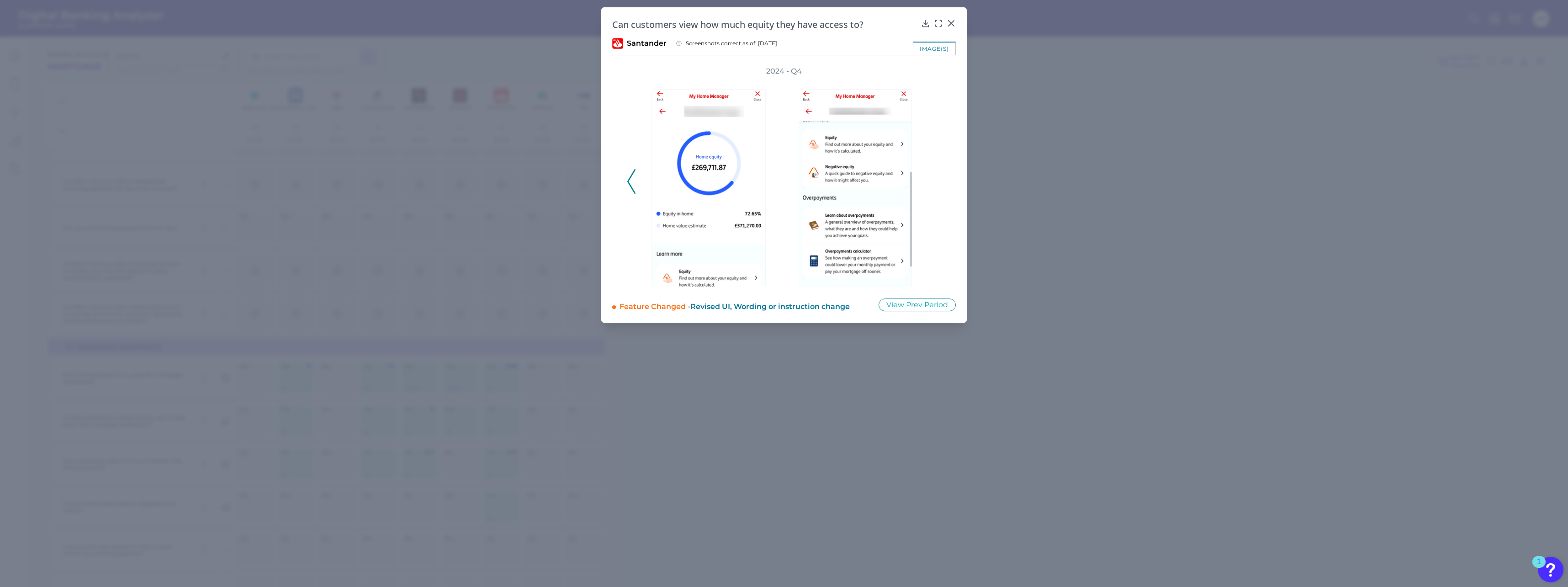
click at [581, 180] on icon at bounding box center [631, 182] width 8 height 24
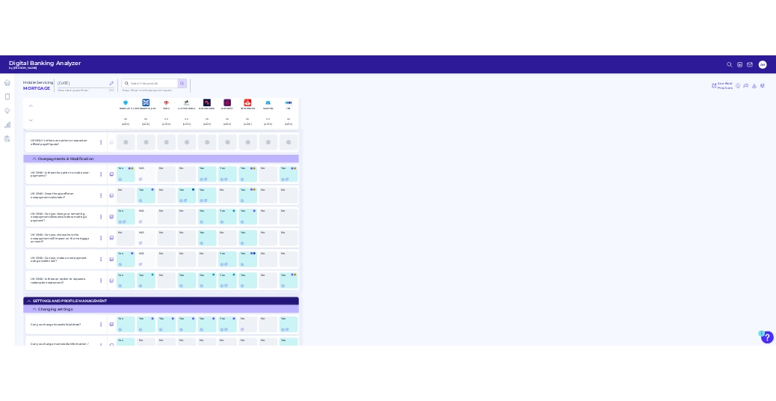
scroll to position [8748, 0]
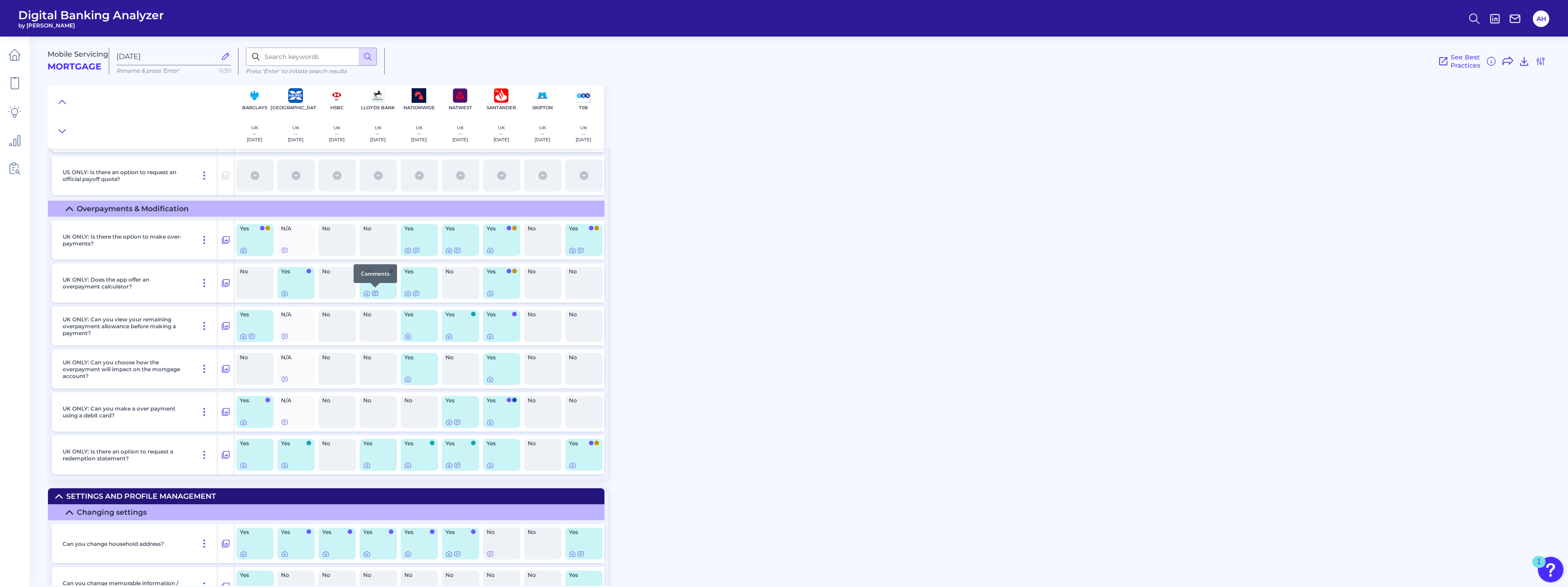
click at [375, 257] on icon at bounding box center [375, 294] width 7 height 7
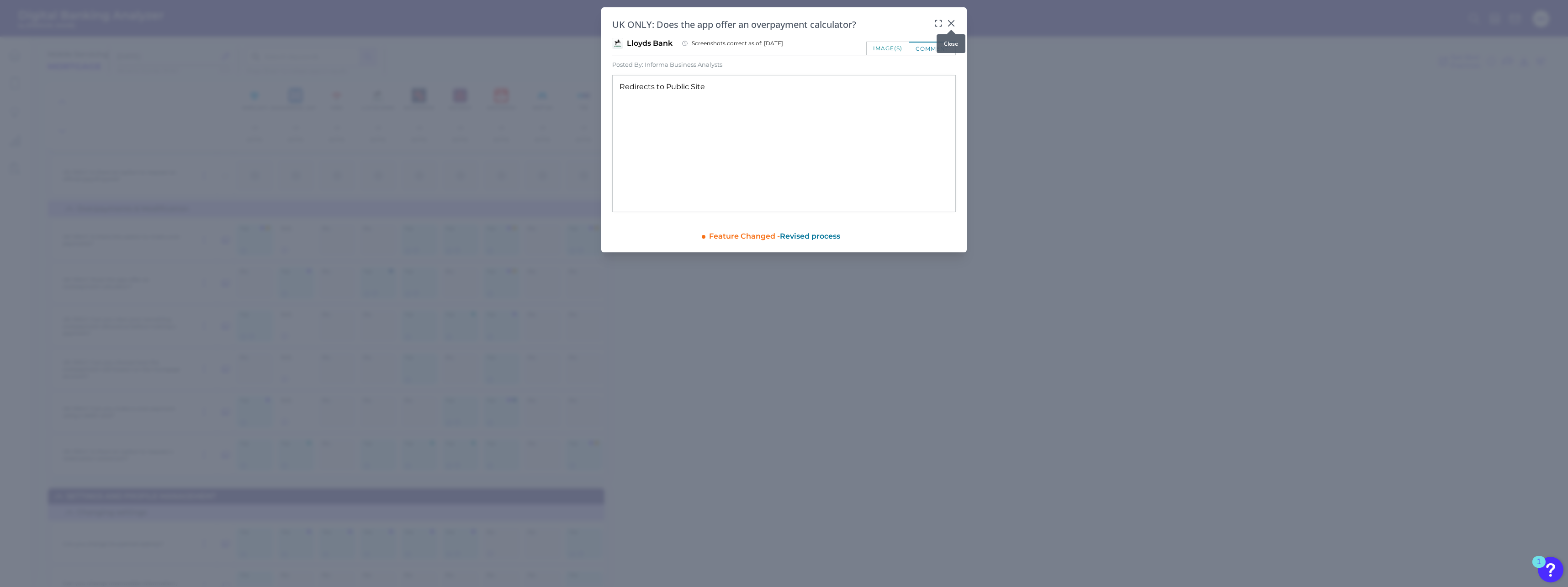
click at [581, 24] on icon at bounding box center [951, 23] width 5 height 6
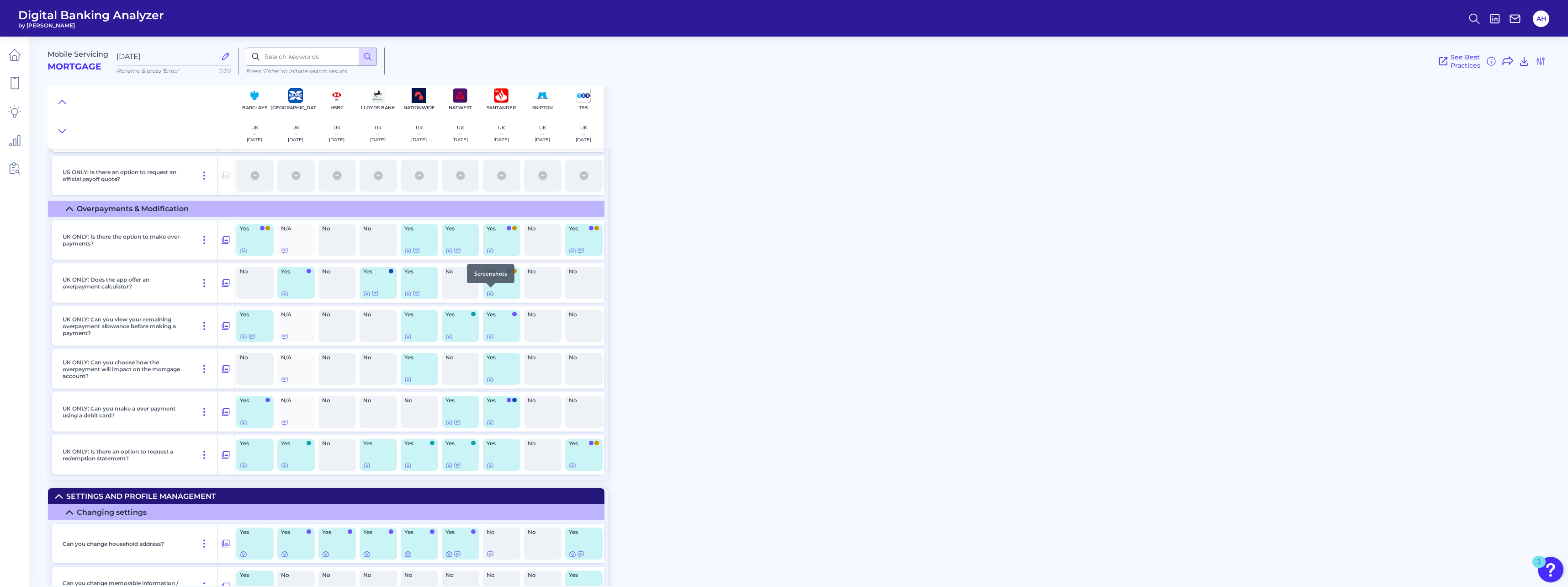
click at [493, 257] on icon at bounding box center [490, 294] width 7 height 7
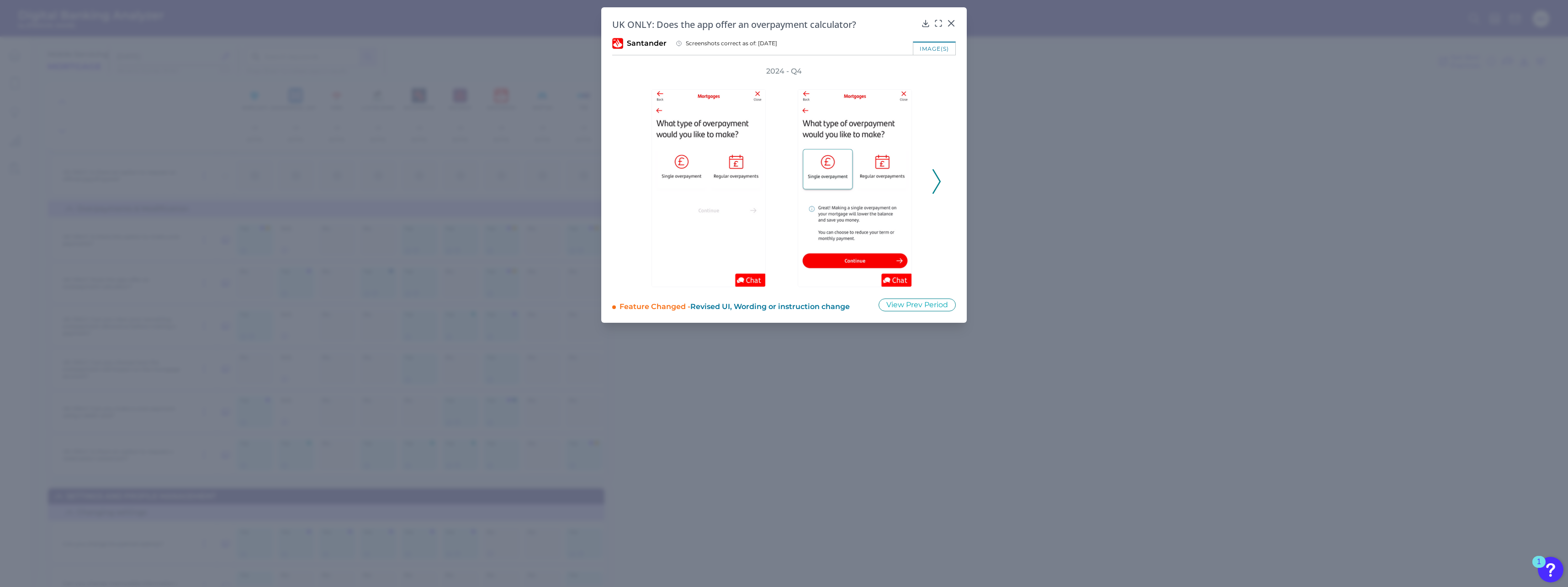
click at [581, 175] on polyline at bounding box center [936, 182] width 7 height 23
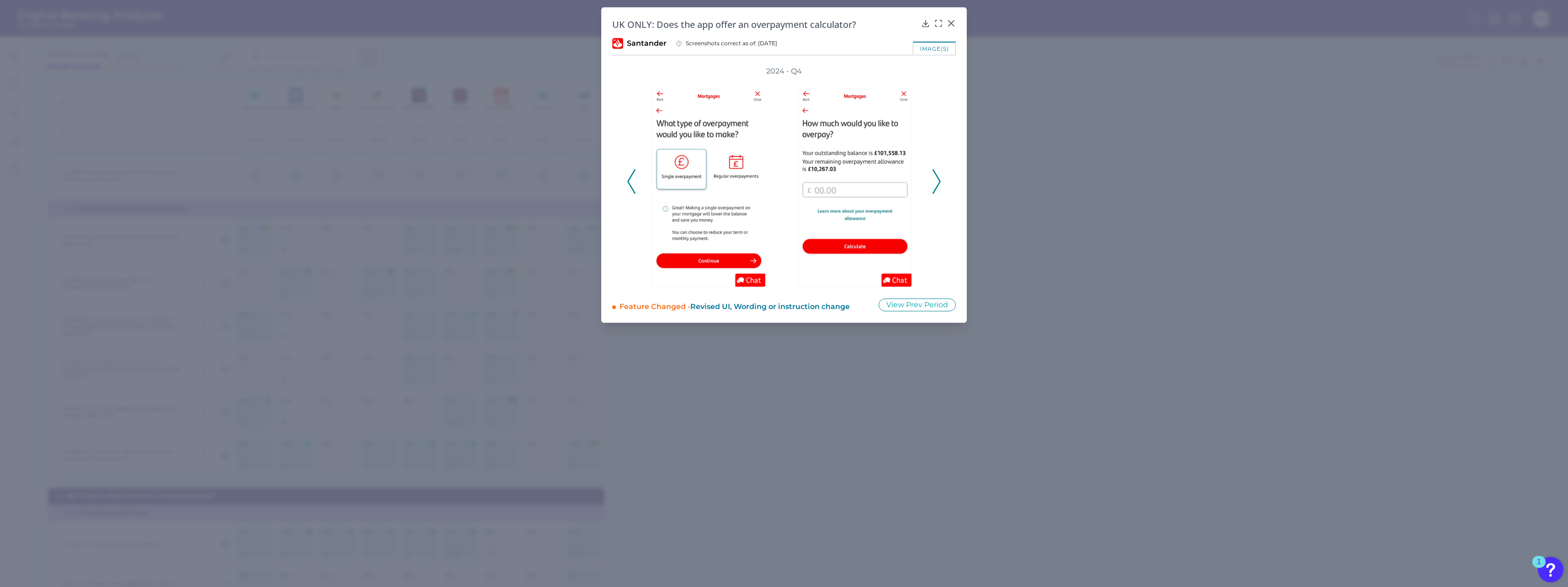
click at [581, 175] on polyline at bounding box center [936, 182] width 7 height 23
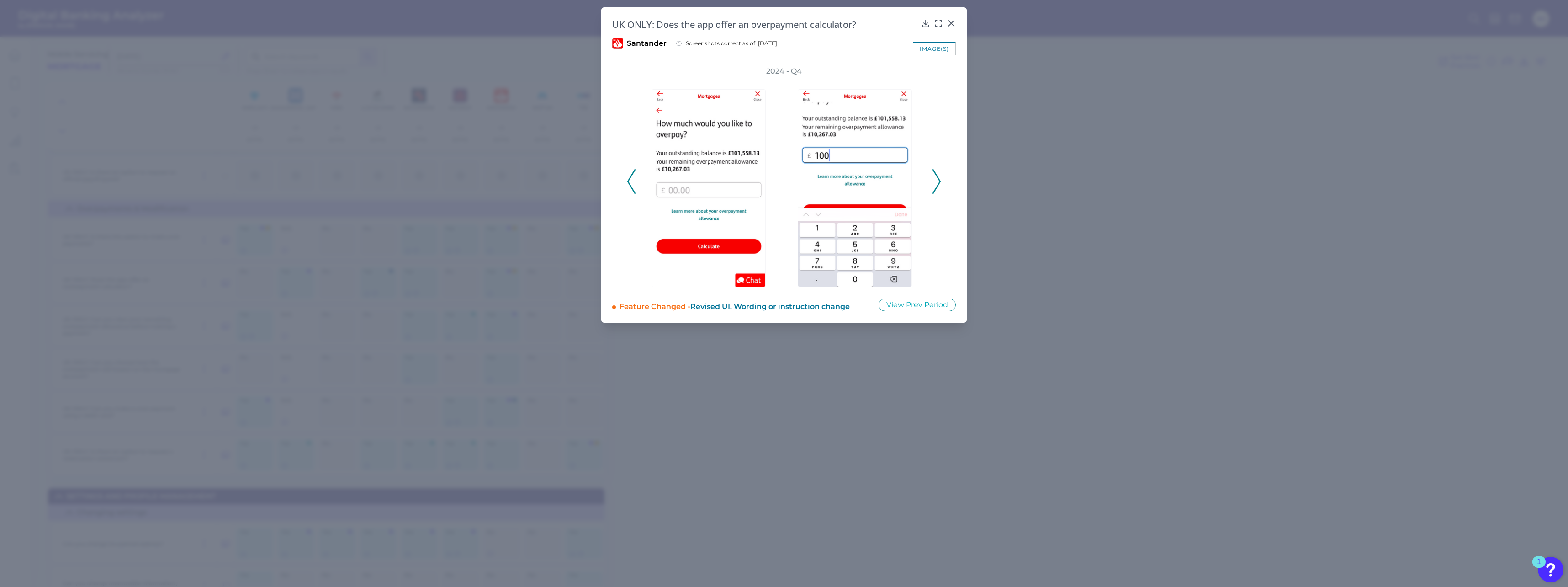
click at [581, 175] on polyline at bounding box center [936, 182] width 7 height 23
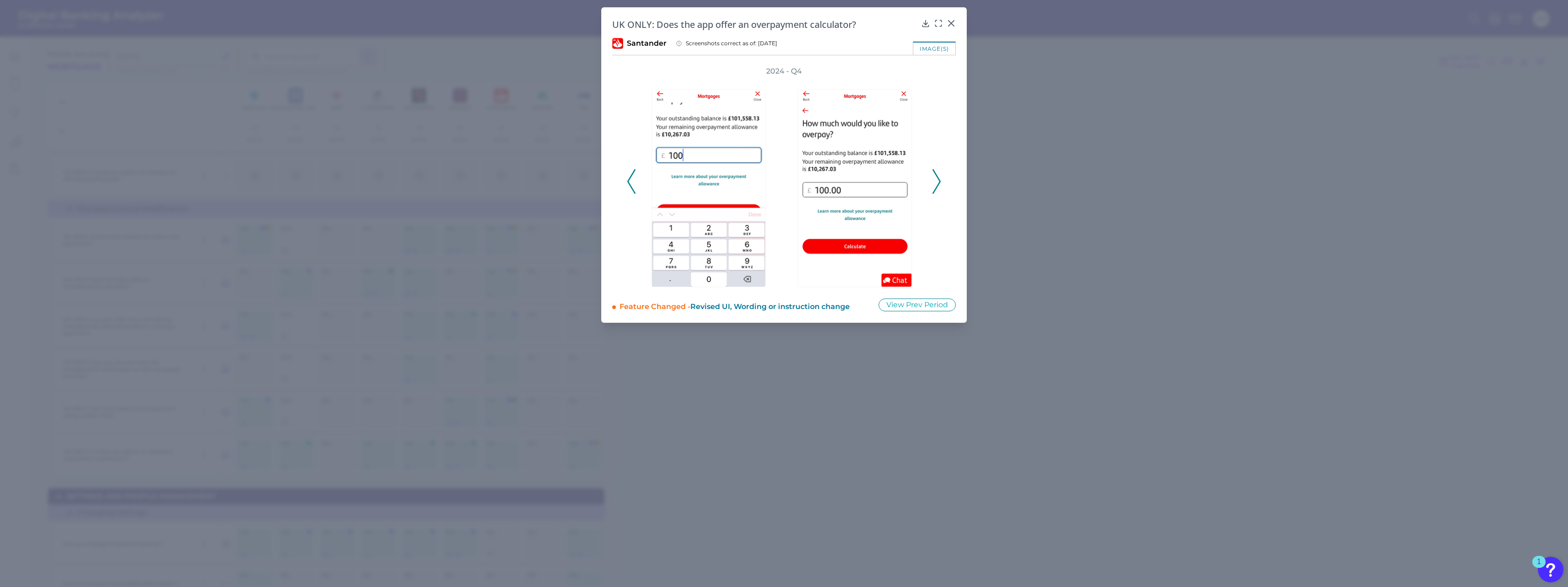
click at [581, 175] on polyline at bounding box center [936, 182] width 7 height 23
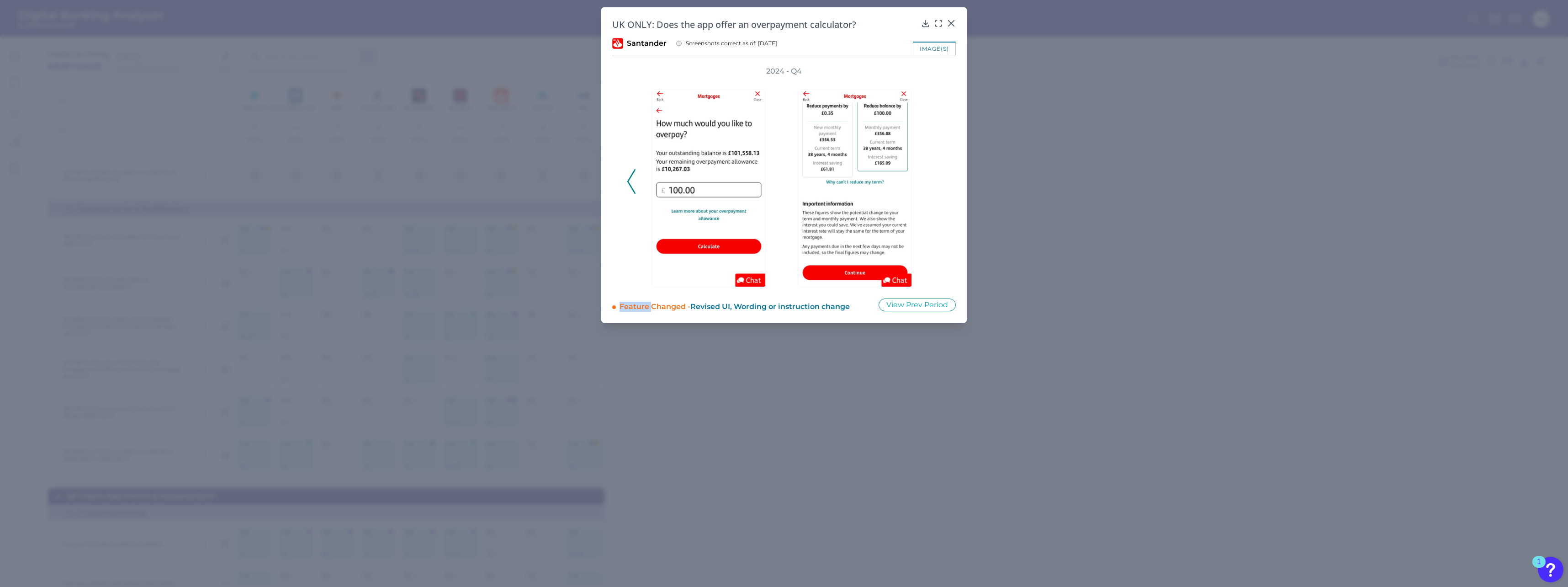
click at [581, 175] on div "2024 - Q4" at bounding box center [784, 176] width 314 height 221
drag, startPoint x: 936, startPoint y: 175, endPoint x: 951, endPoint y: 24, distance: 151.7
click at [581, 24] on icon at bounding box center [951, 23] width 5 height 6
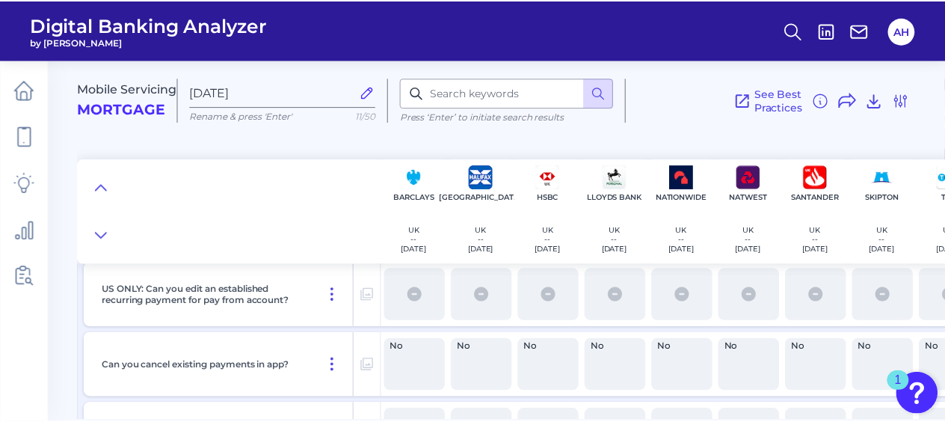
scroll to position [7253, 0]
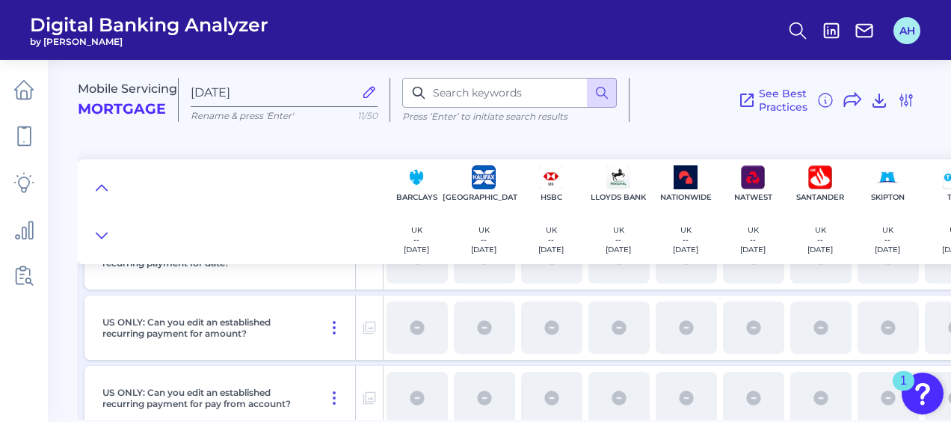
click at [908, 29] on button "AH" at bounding box center [906, 30] width 27 height 27
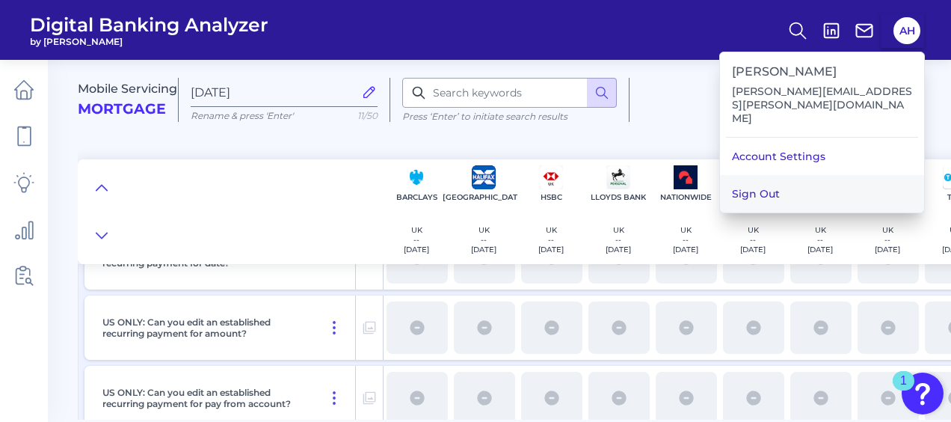
click at [825, 175] on button "Sign Out" at bounding box center [822, 193] width 204 height 37
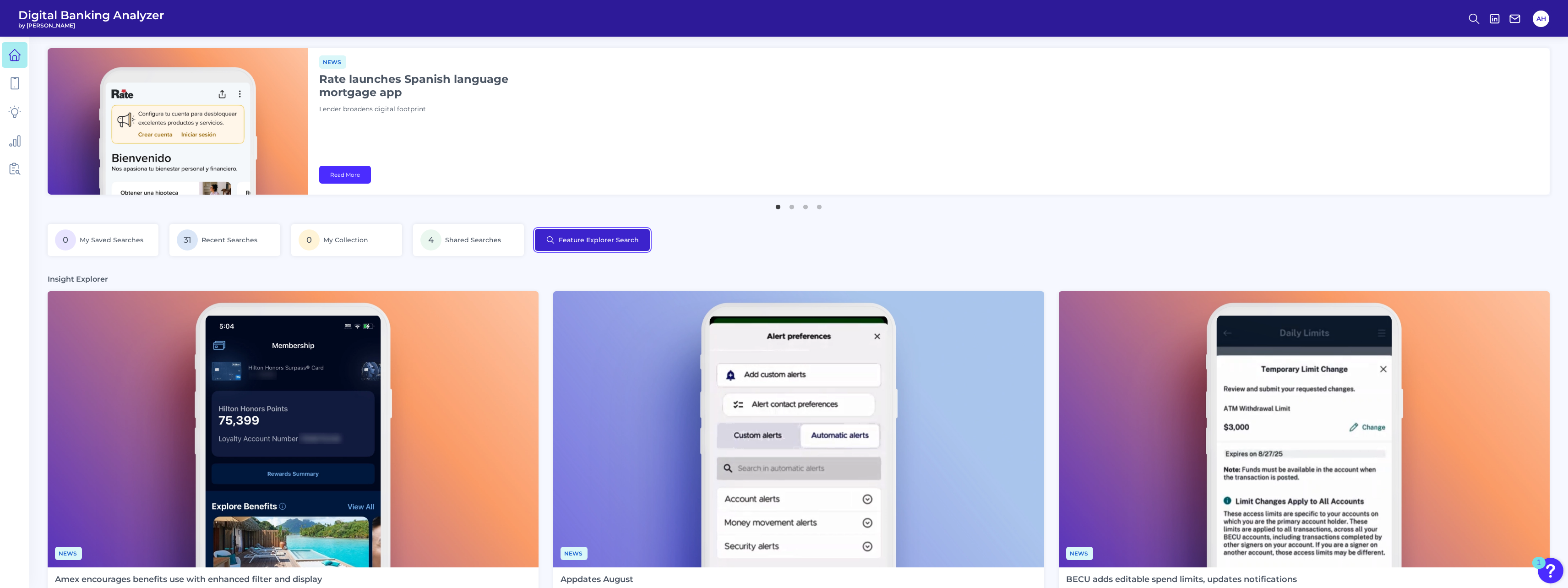
click at [586, 242] on button "Feature Explorer Search" at bounding box center [592, 240] width 115 height 22
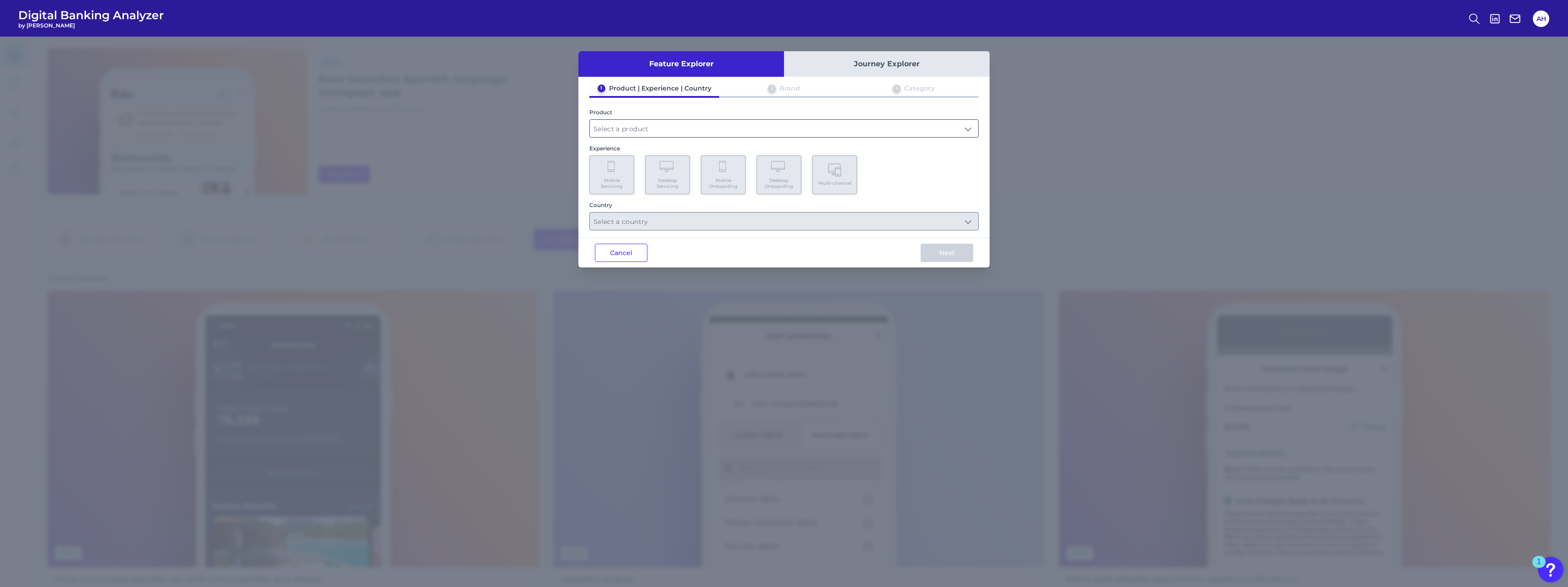
click at [664, 127] on input "text" at bounding box center [784, 128] width 389 height 17
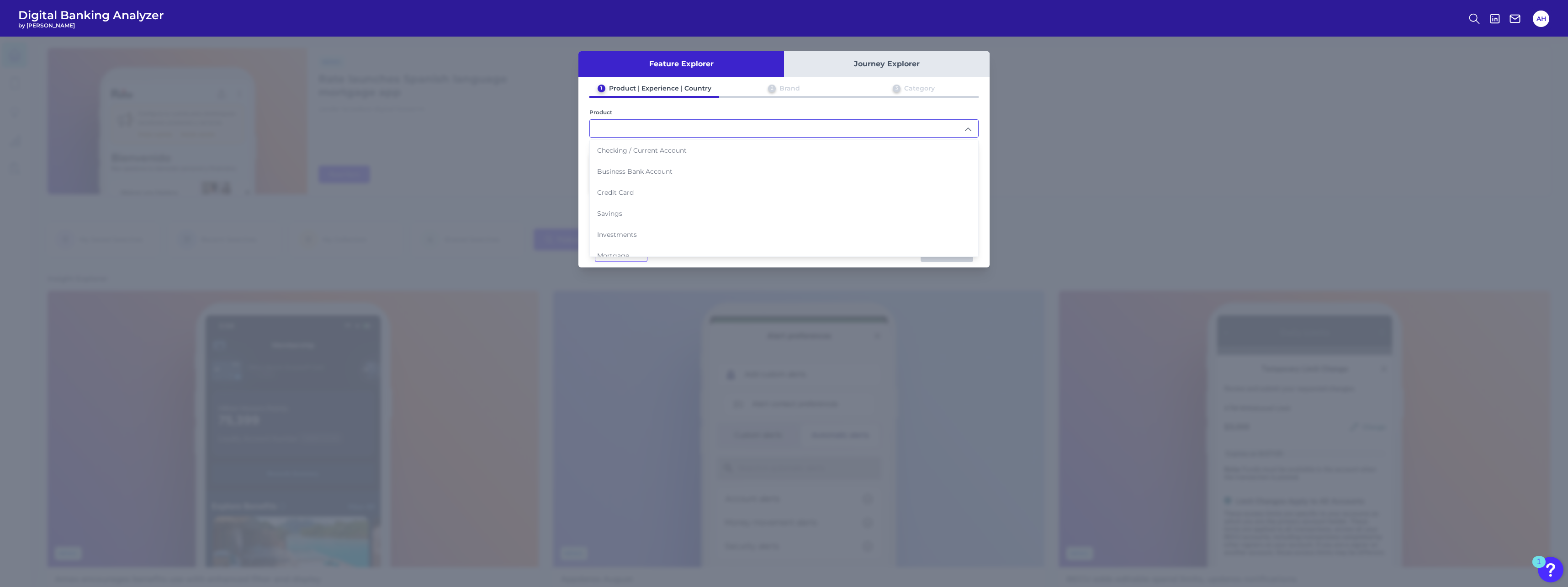
click at [628, 249] on li "Mortgage" at bounding box center [784, 256] width 389 height 21
type input "Mortgage"
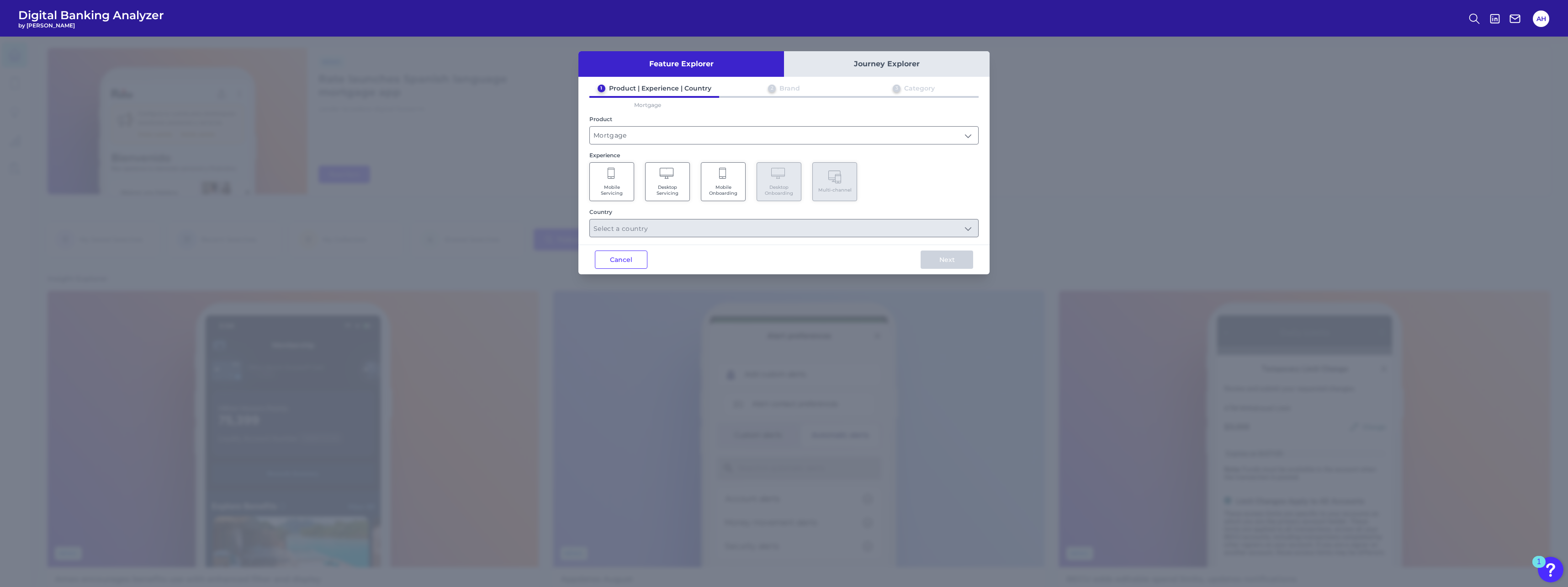
click at [673, 185] on span "Desktop Servicing" at bounding box center [667, 190] width 35 height 12
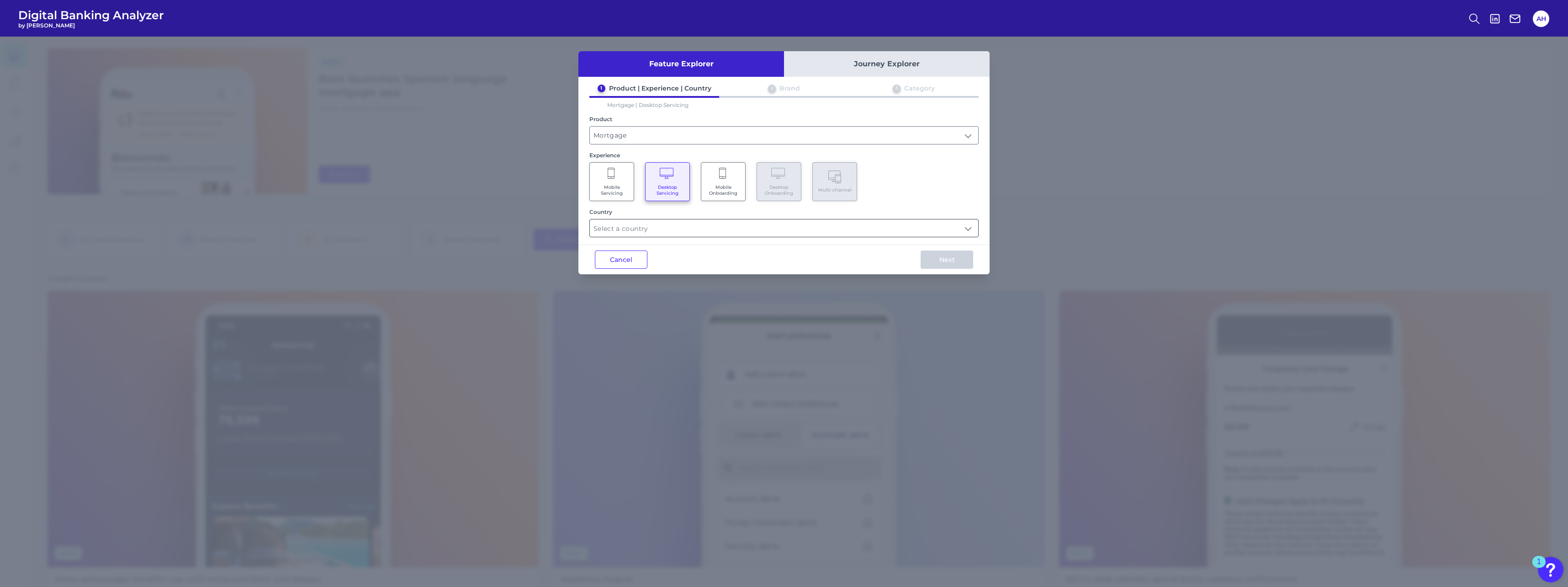
click at [664, 229] on input "text" at bounding box center [784, 228] width 389 height 17
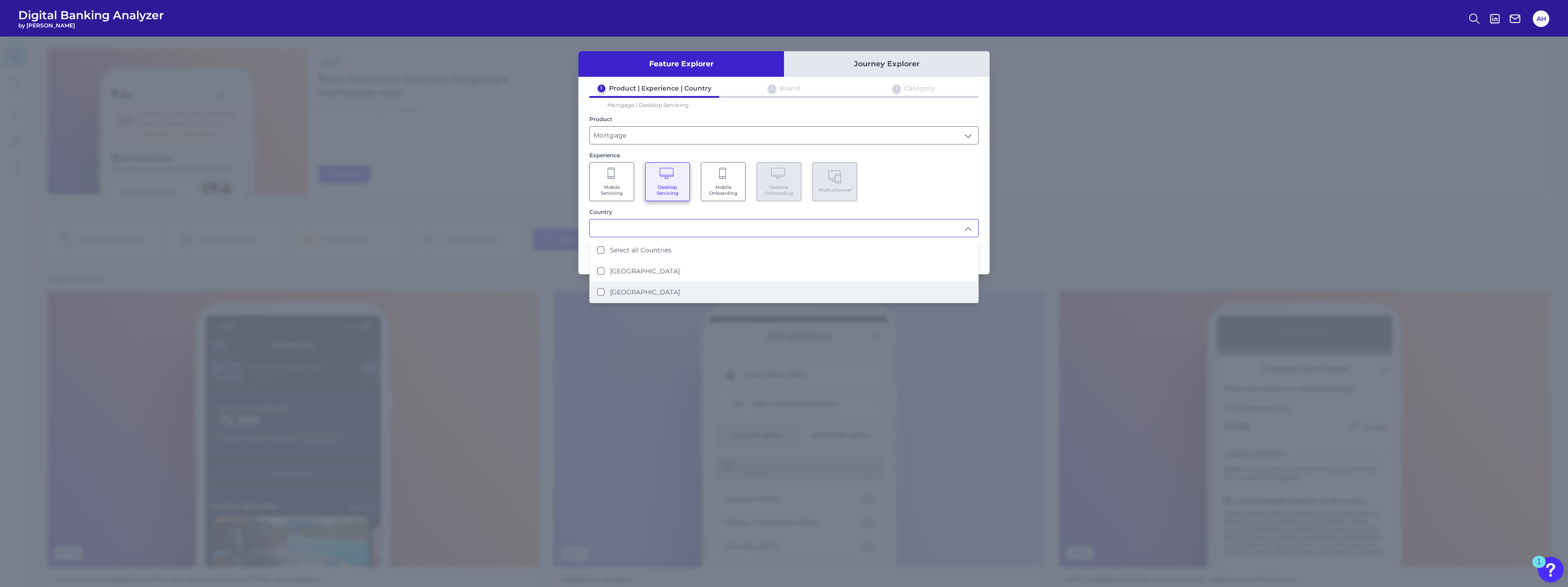
click at [639, 290] on label "United Kingdom" at bounding box center [645, 292] width 70 height 8
type input "United Kingdom"
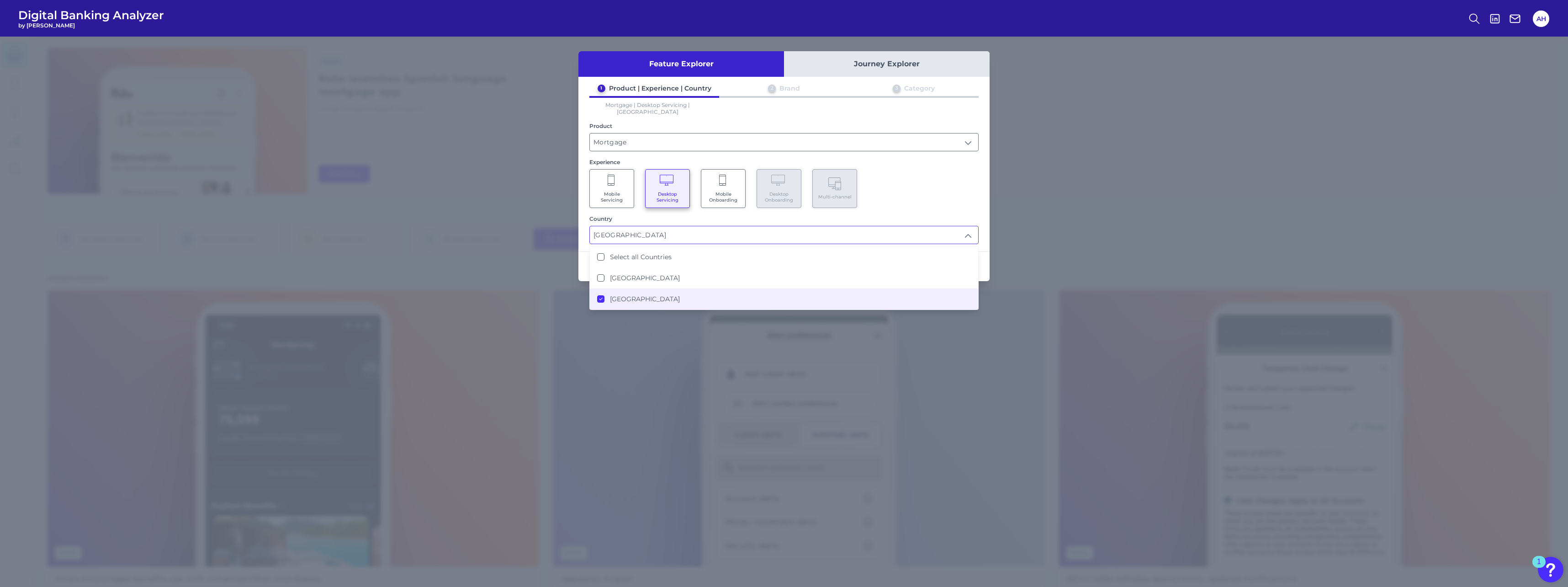
click at [984, 171] on div "1 Product | Experience | Country 2 Brand 3 Category Mortgage | Desktop Servicin…" at bounding box center [784, 164] width 411 height 160
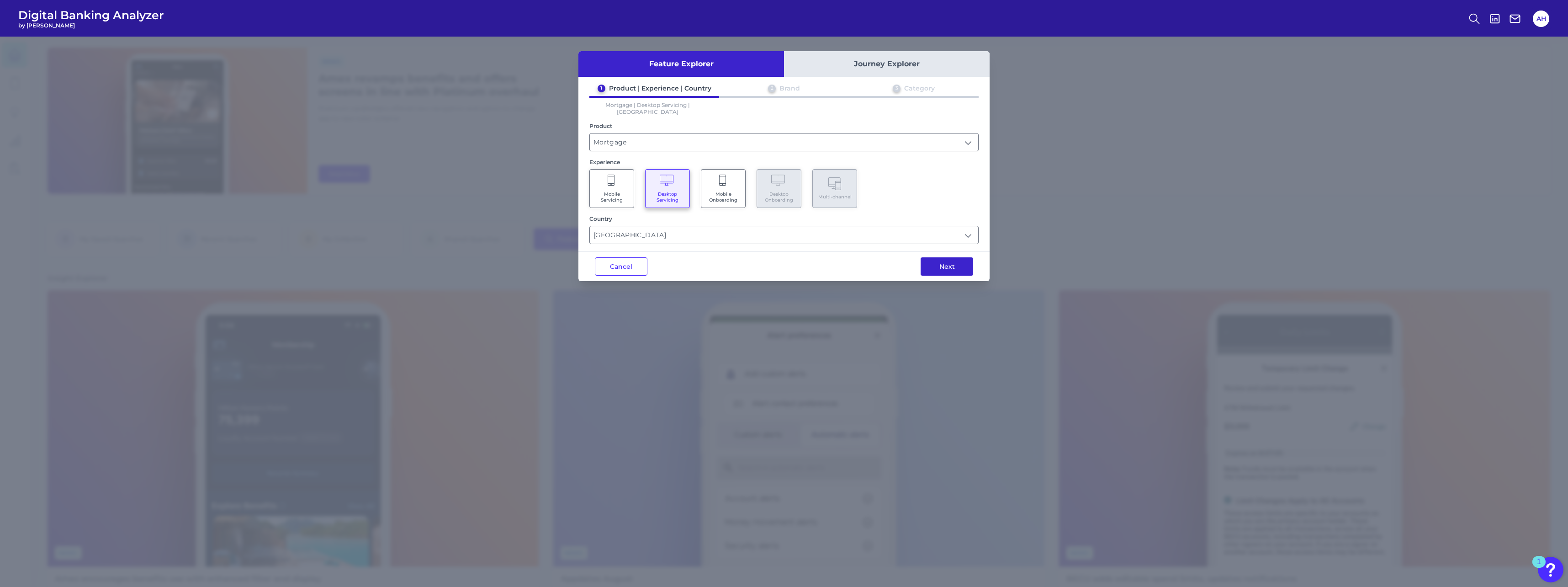
click at [957, 261] on button "Next" at bounding box center [947, 267] width 53 height 18
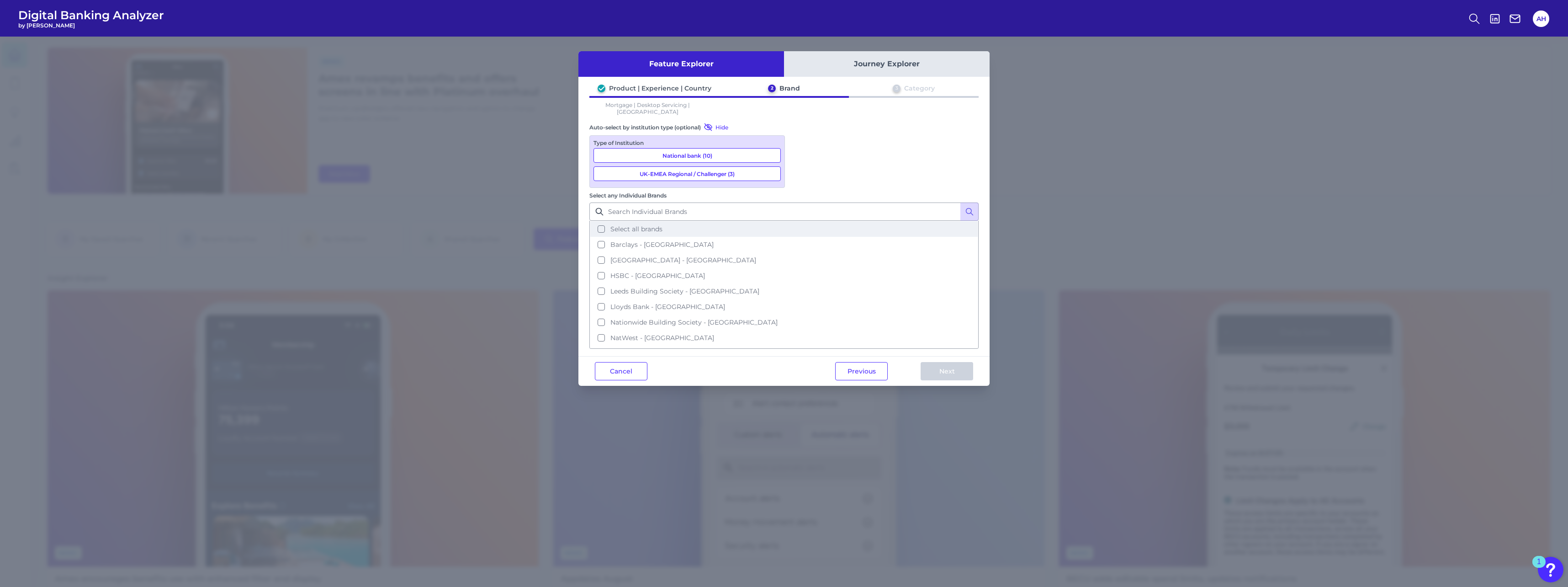
click at [802, 221] on button "Select all brands" at bounding box center [784, 229] width 387 height 15
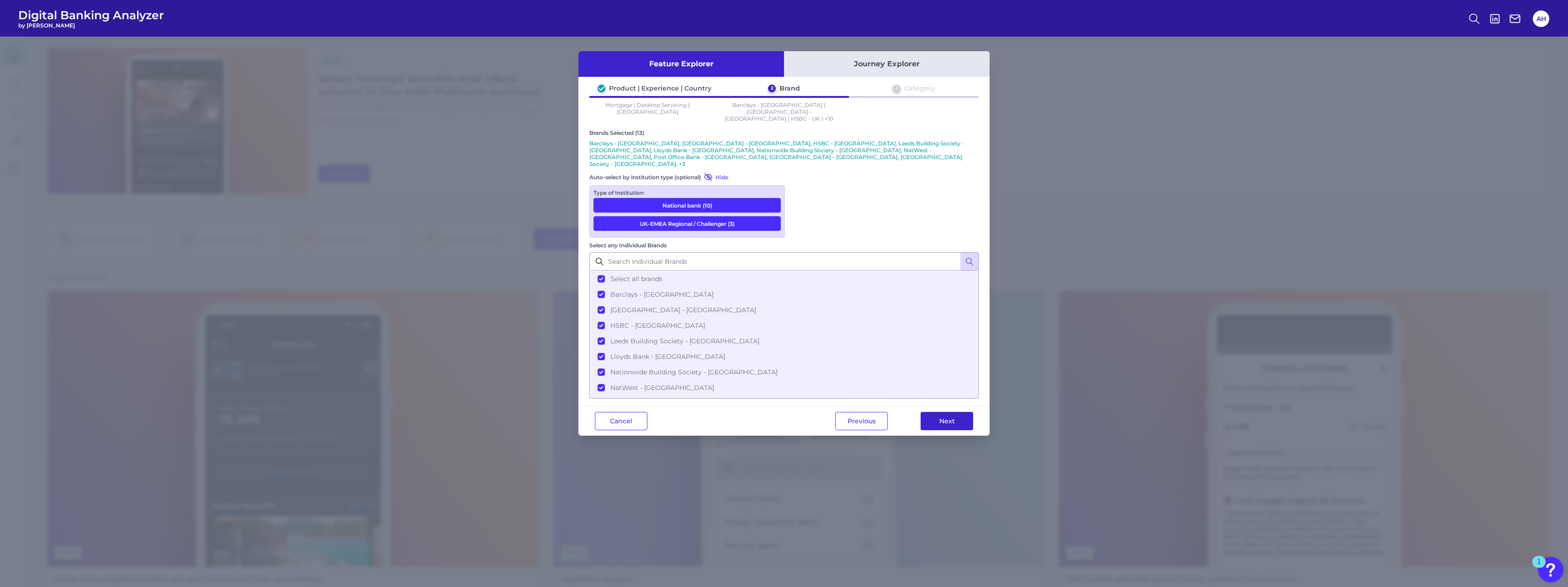
click at [944, 412] on button "Next" at bounding box center [947, 421] width 53 height 18
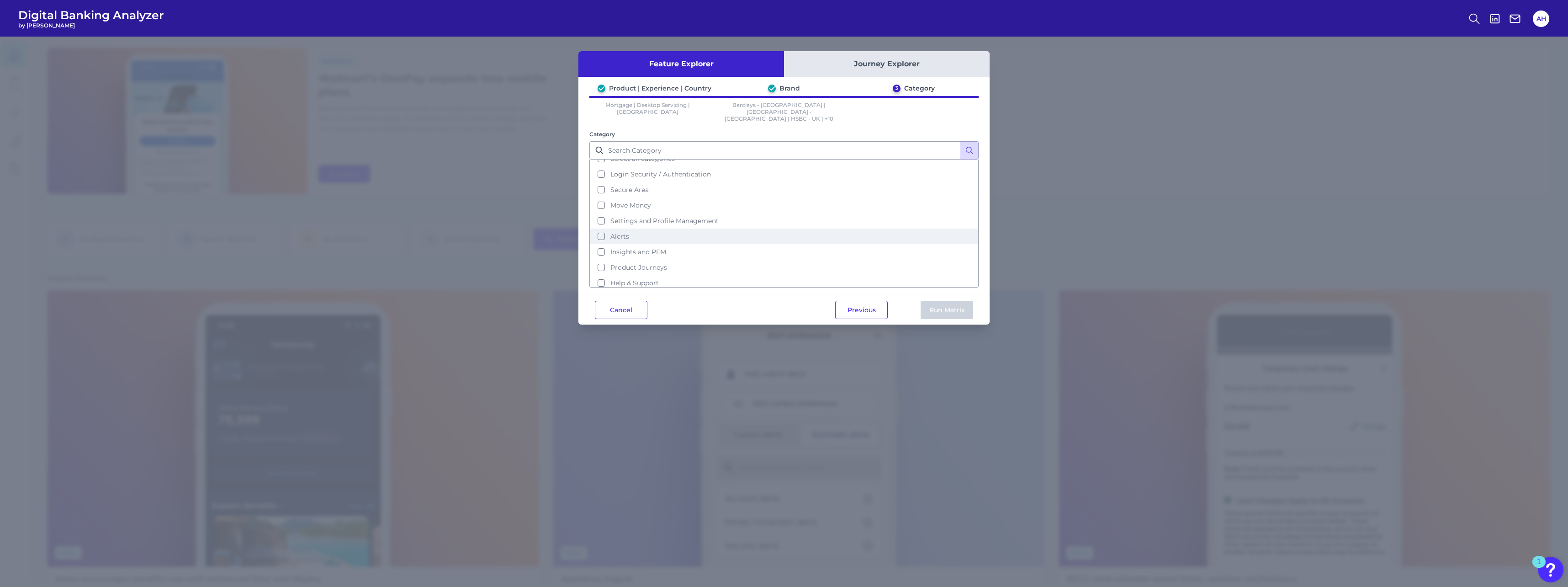
scroll to position [0, 0]
click at [599, 191] on button "Secure Area" at bounding box center [784, 199] width 387 height 15
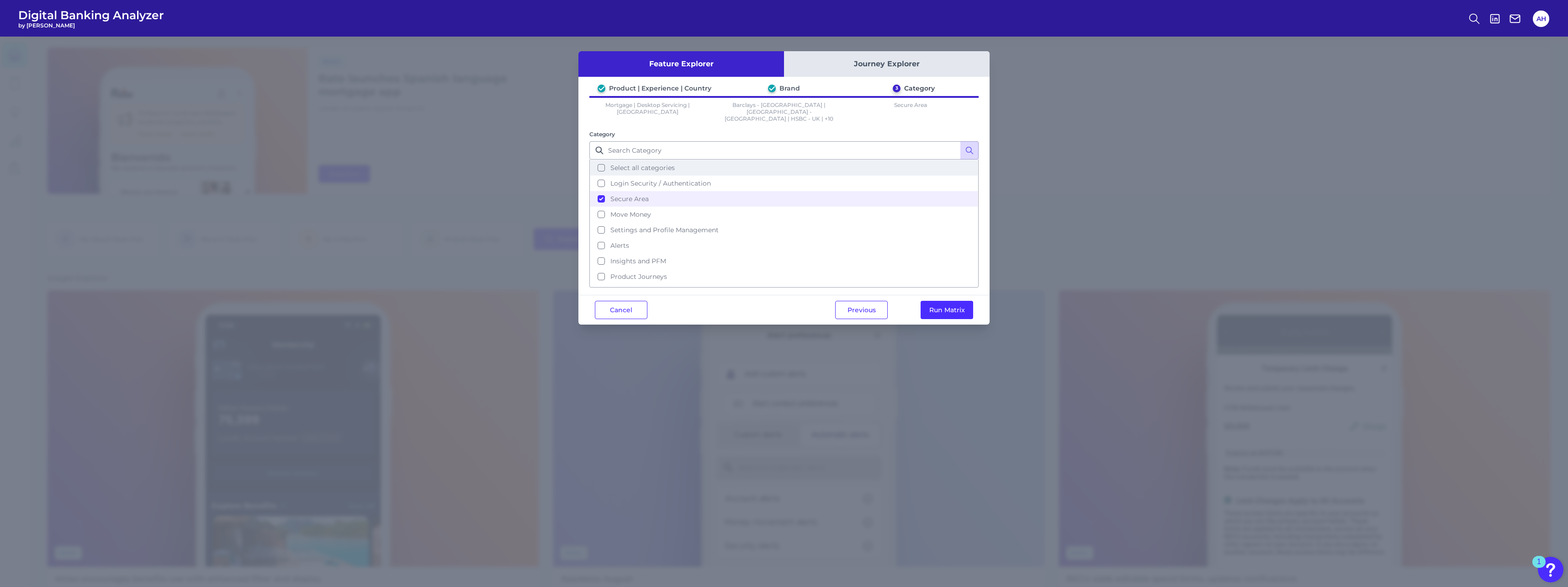
click at [604, 164] on button "Select all categories" at bounding box center [784, 168] width 387 height 15
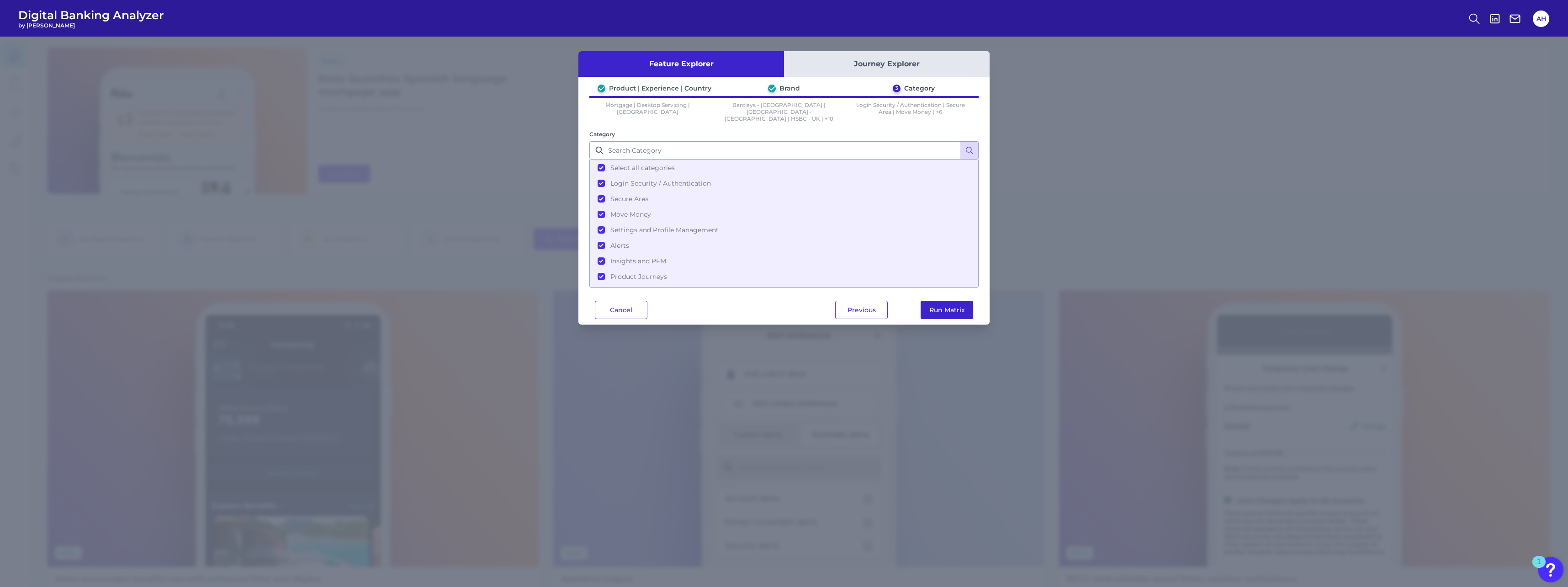
click at [944, 301] on button "Run Matrix" at bounding box center [947, 310] width 53 height 18
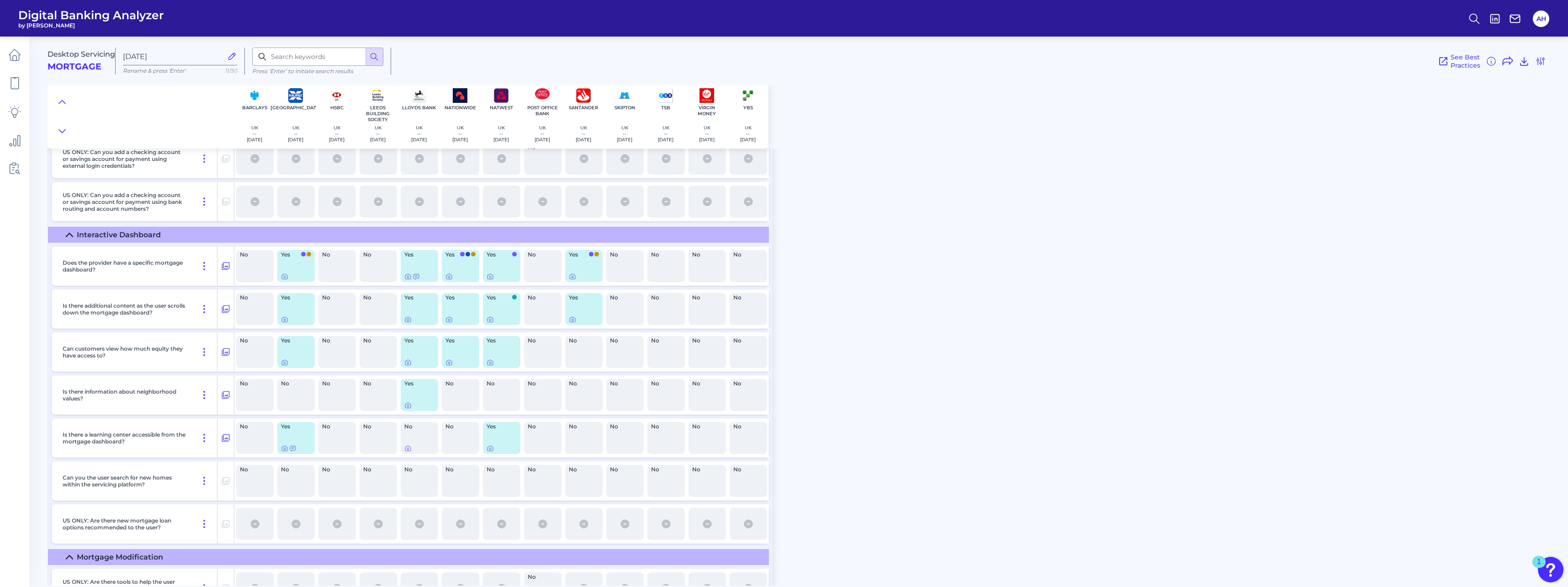
scroll to position [3749, 0]
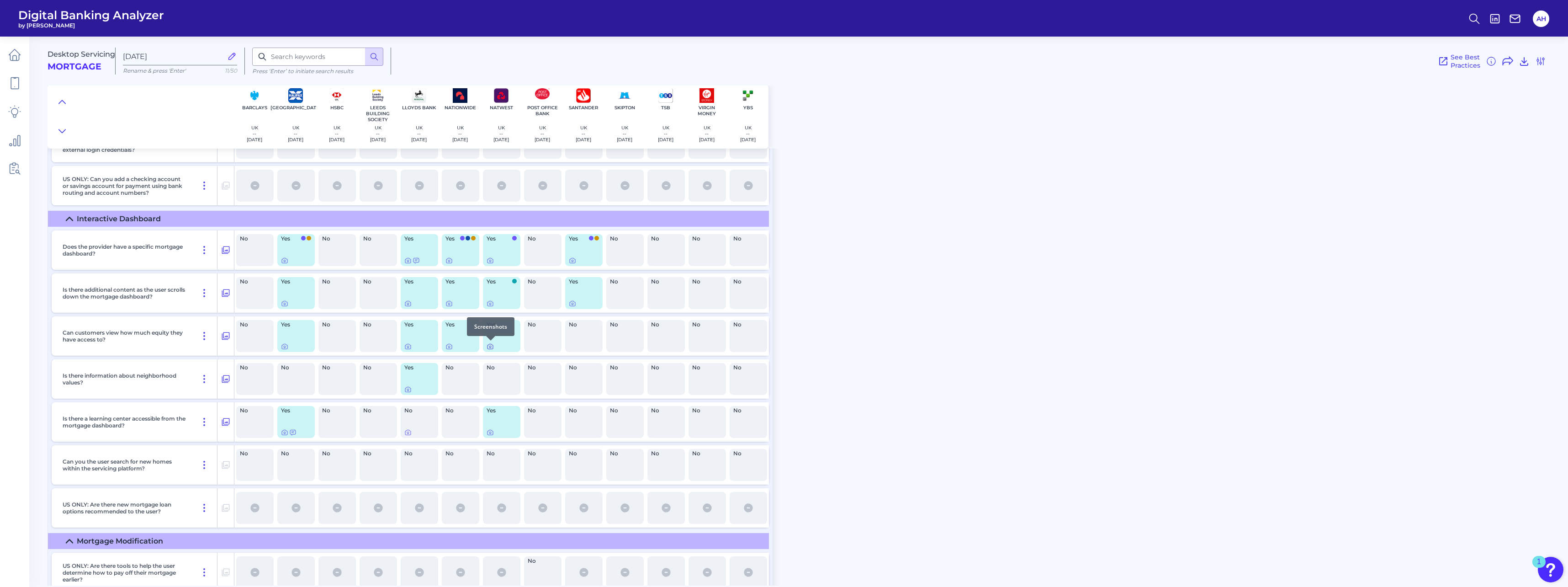
click at [491, 345] on icon at bounding box center [490, 347] width 7 height 7
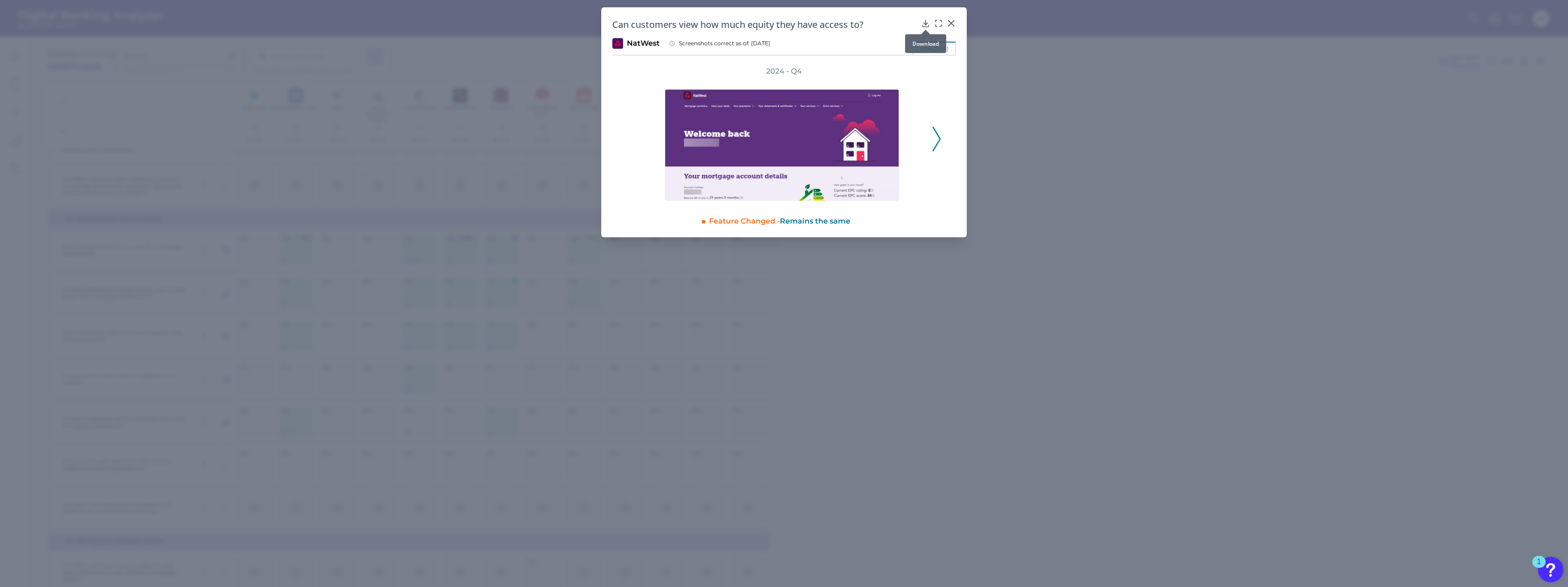
click at [927, 22] on icon at bounding box center [925, 23] width 9 height 9
